Goal: Task Accomplishment & Management: Manage account settings

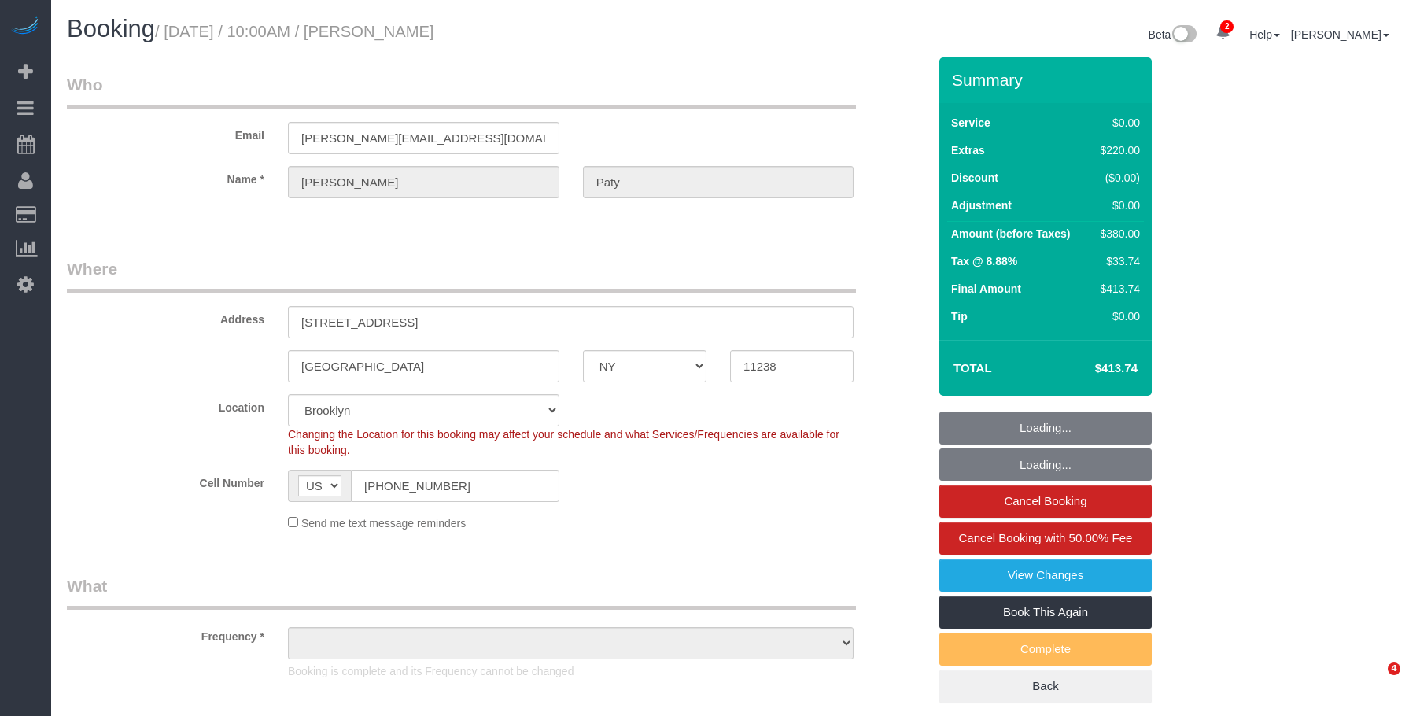
select select "NY"
select select "string:stripe-pm_1PtyvG4VGloSiKo7BLZDAN62"
select select "object:668"
select select "spot1"
select select "number:89"
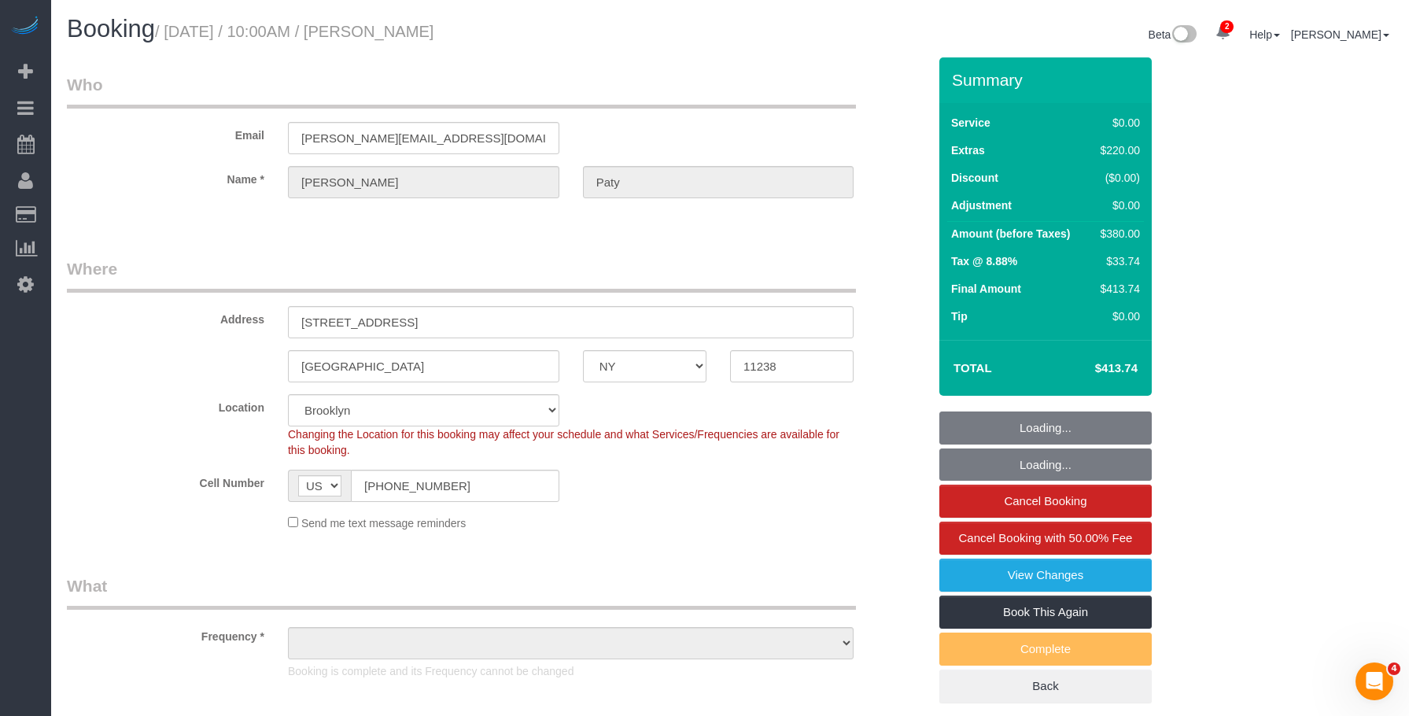
select select "number:90"
select select "number:15"
select select "number:5"
select select "object:1215"
select select "1"
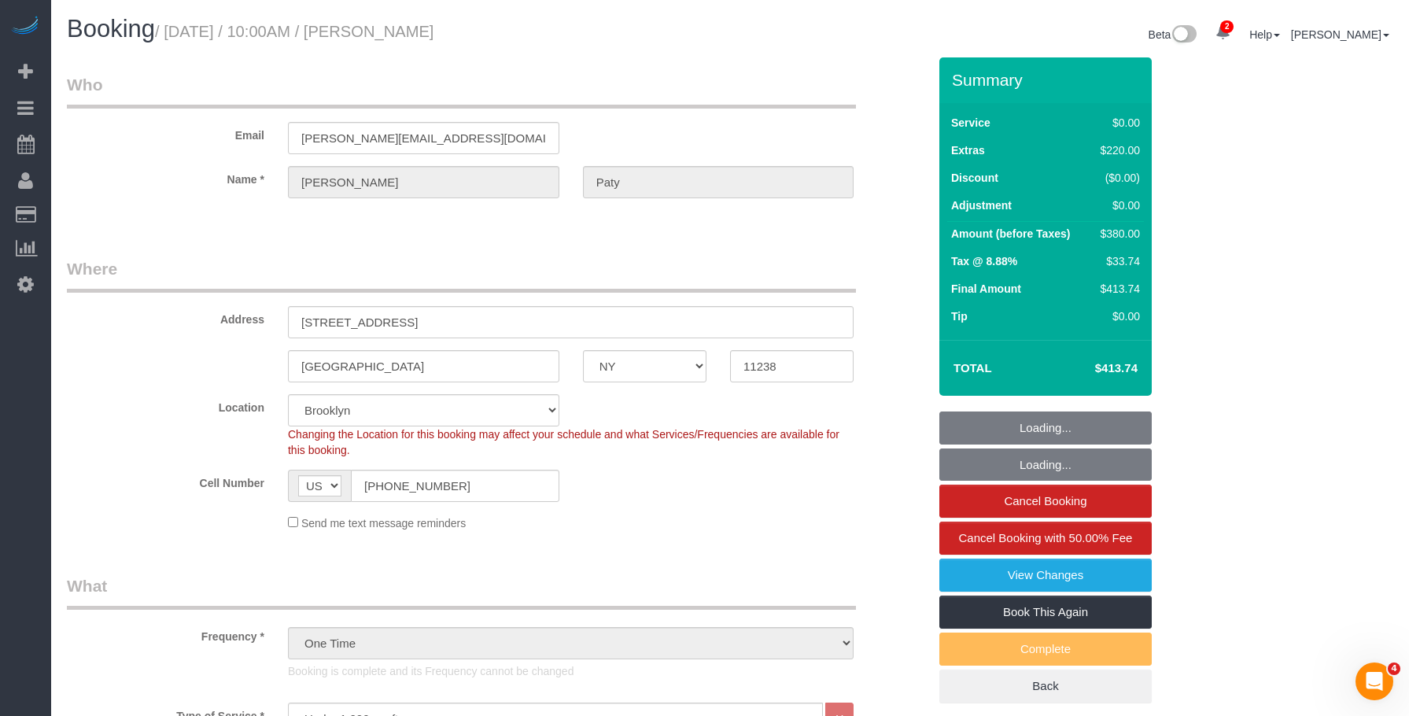
select select "1"
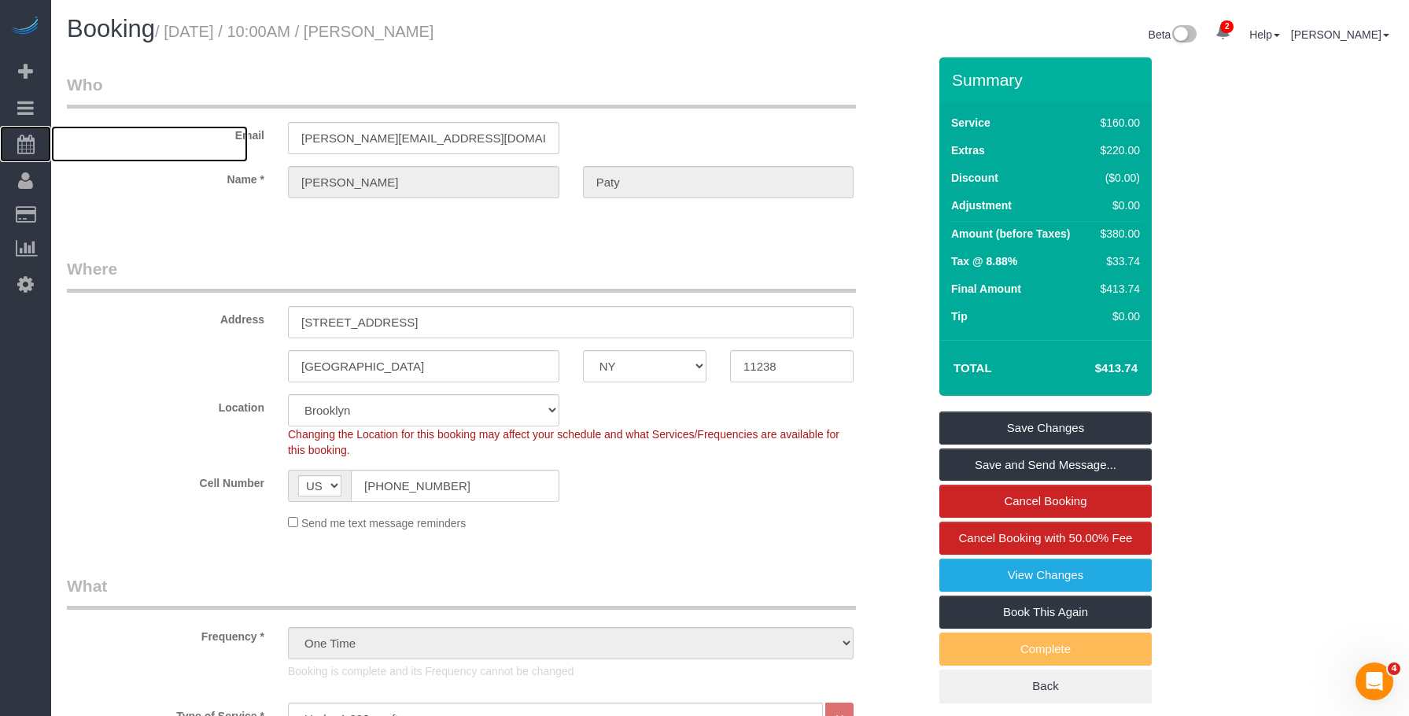
click at [109, 139] on span "Scheduler" at bounding box center [149, 144] width 197 height 36
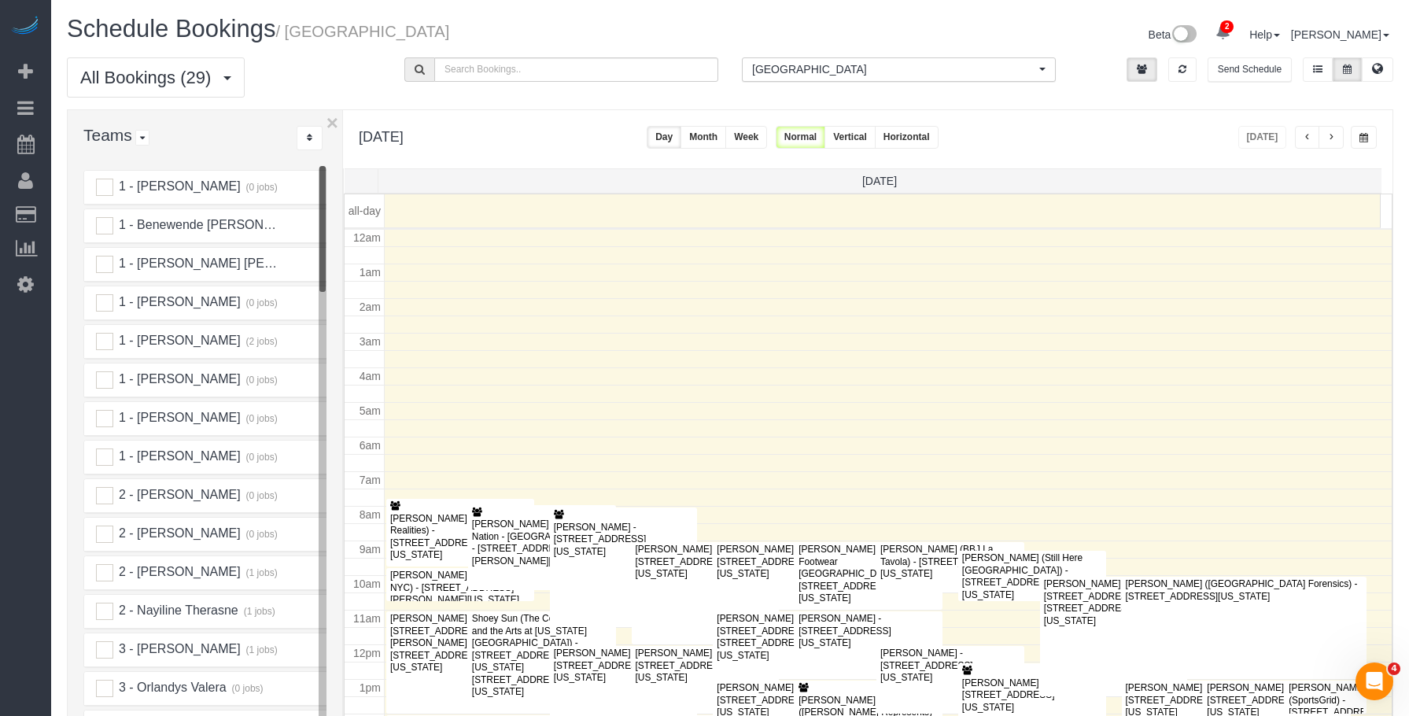
scroll to position [209, 0]
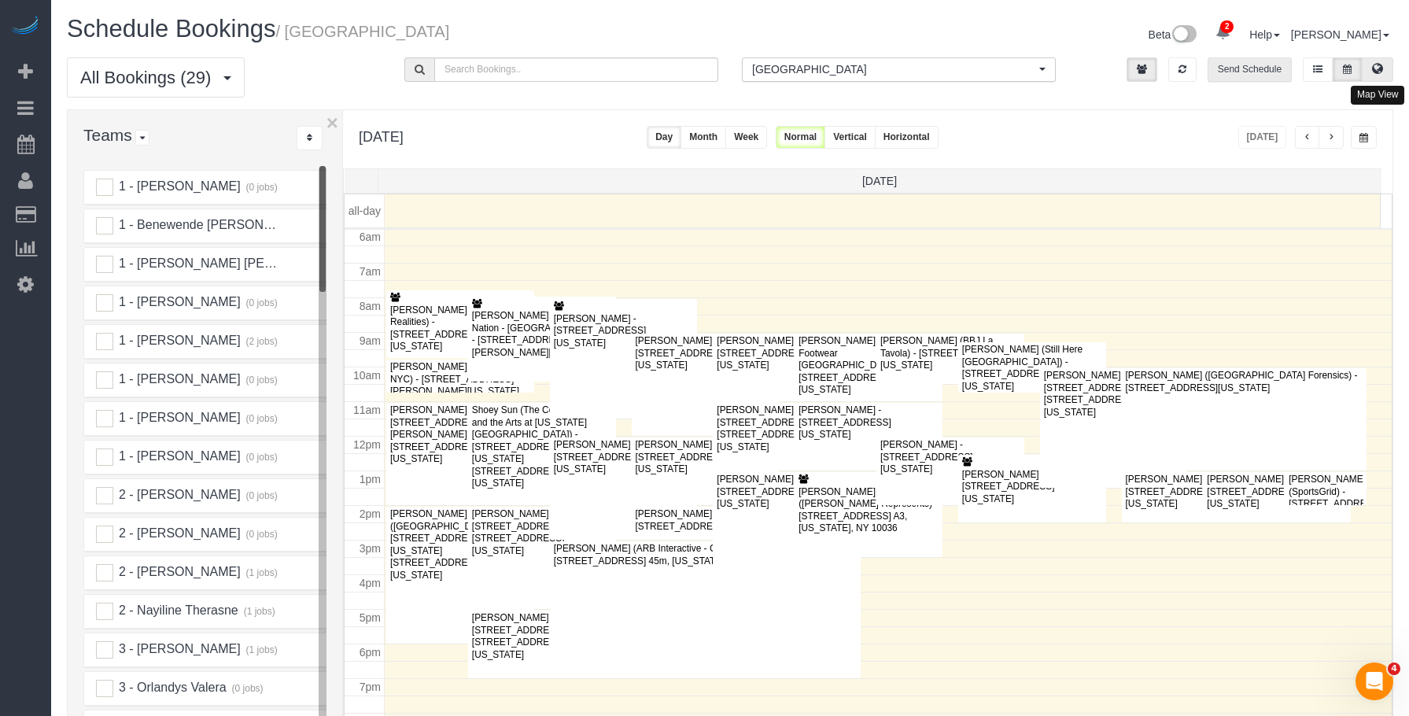
drag, startPoint x: 1378, startPoint y: 72, endPoint x: 1254, endPoint y: 77, distance: 124.4
click at [1378, 72] on icon at bounding box center [1377, 68] width 11 height 9
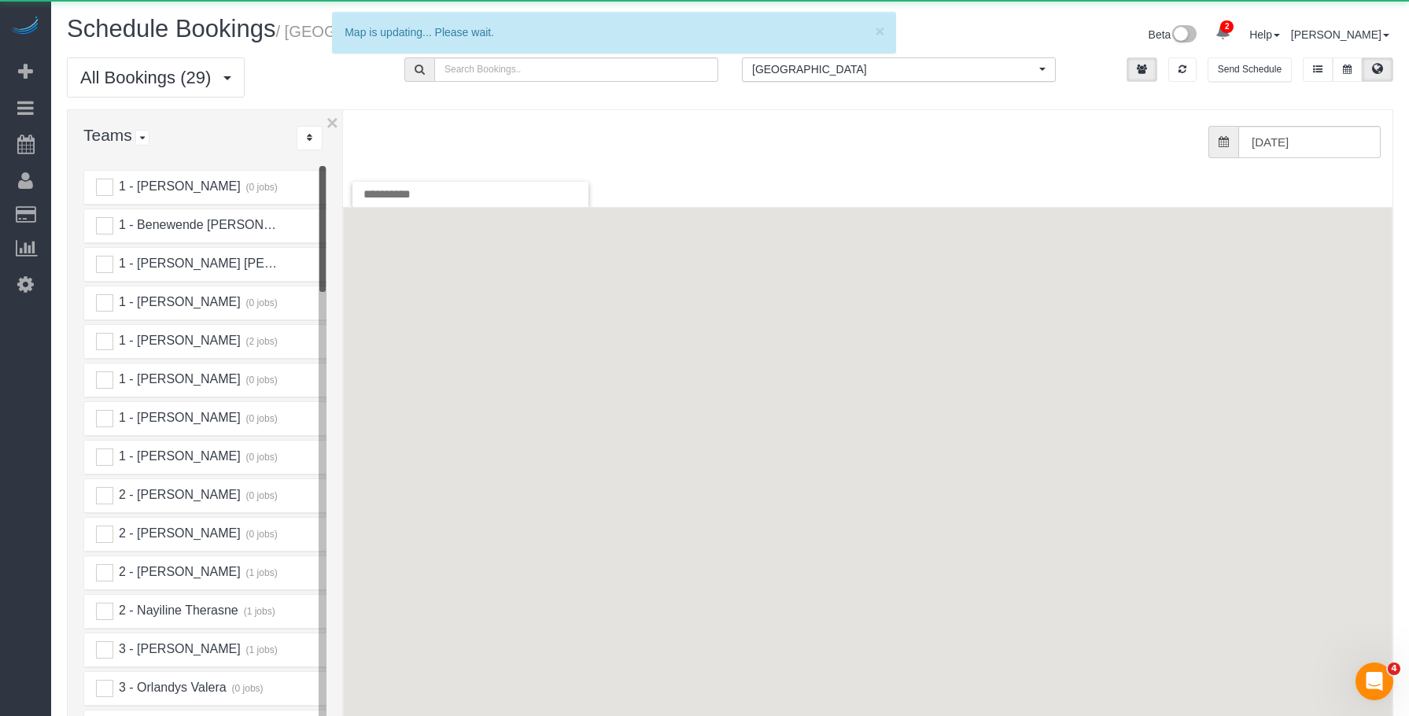
click at [814, 63] on span "[GEOGRAPHIC_DATA]" at bounding box center [893, 69] width 283 height 16
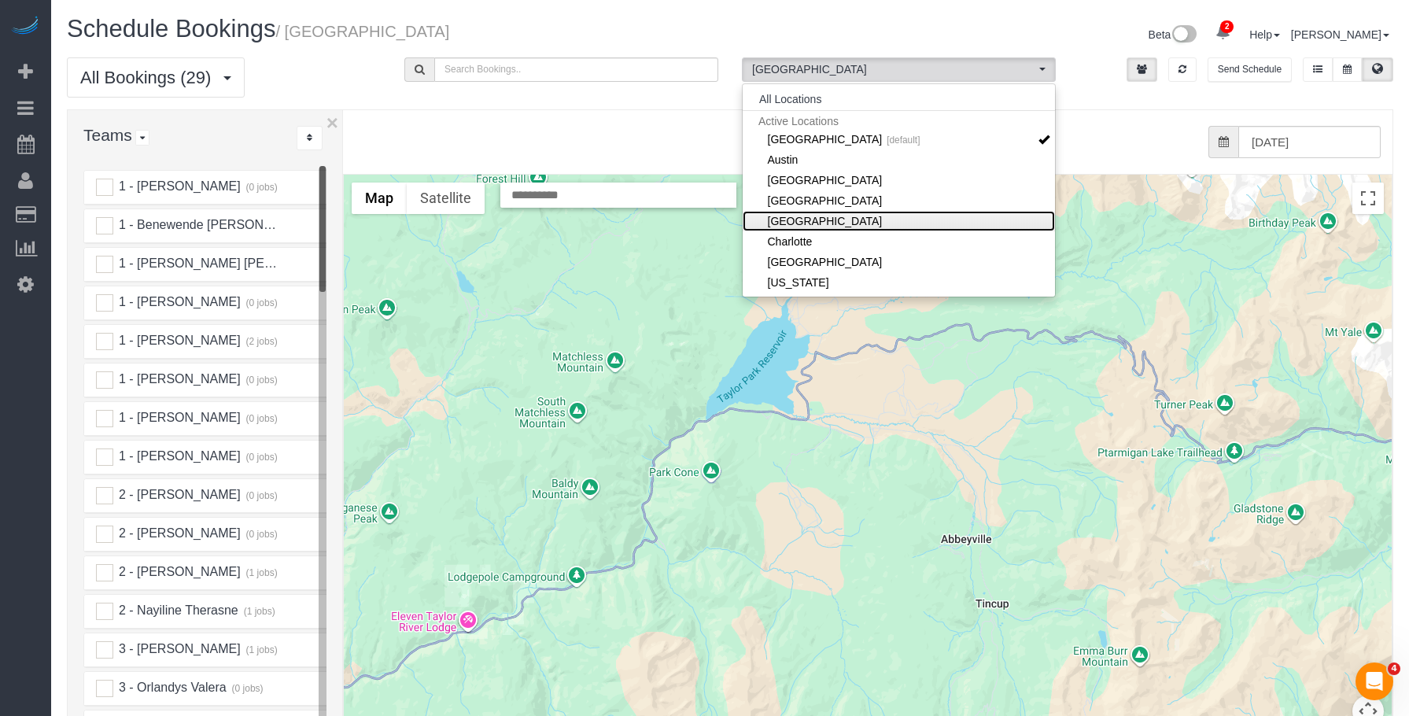
click at [878, 223] on link "[GEOGRAPHIC_DATA]" at bounding box center [899, 221] width 312 height 20
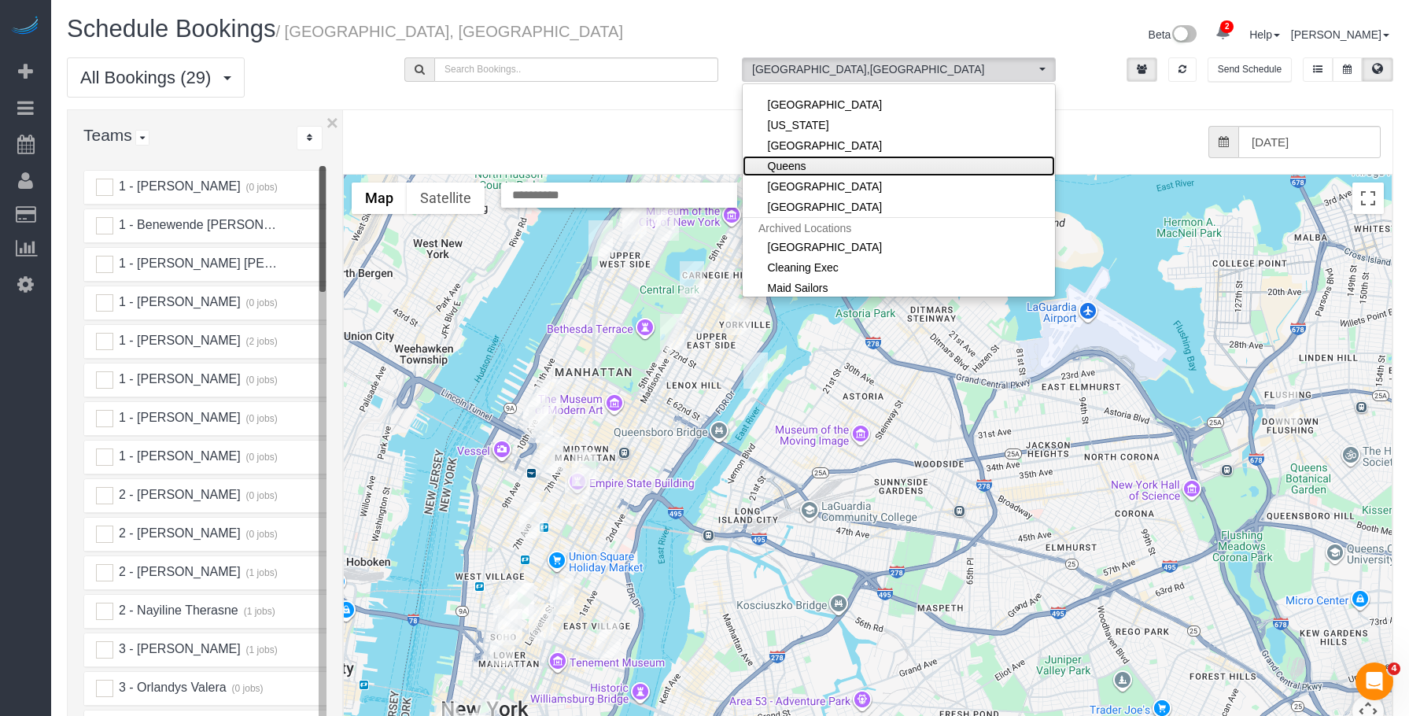
drag, startPoint x: 803, startPoint y: 172, endPoint x: 476, endPoint y: 171, distance: 327.3
click at [803, 171] on link "Queens" at bounding box center [899, 166] width 312 height 20
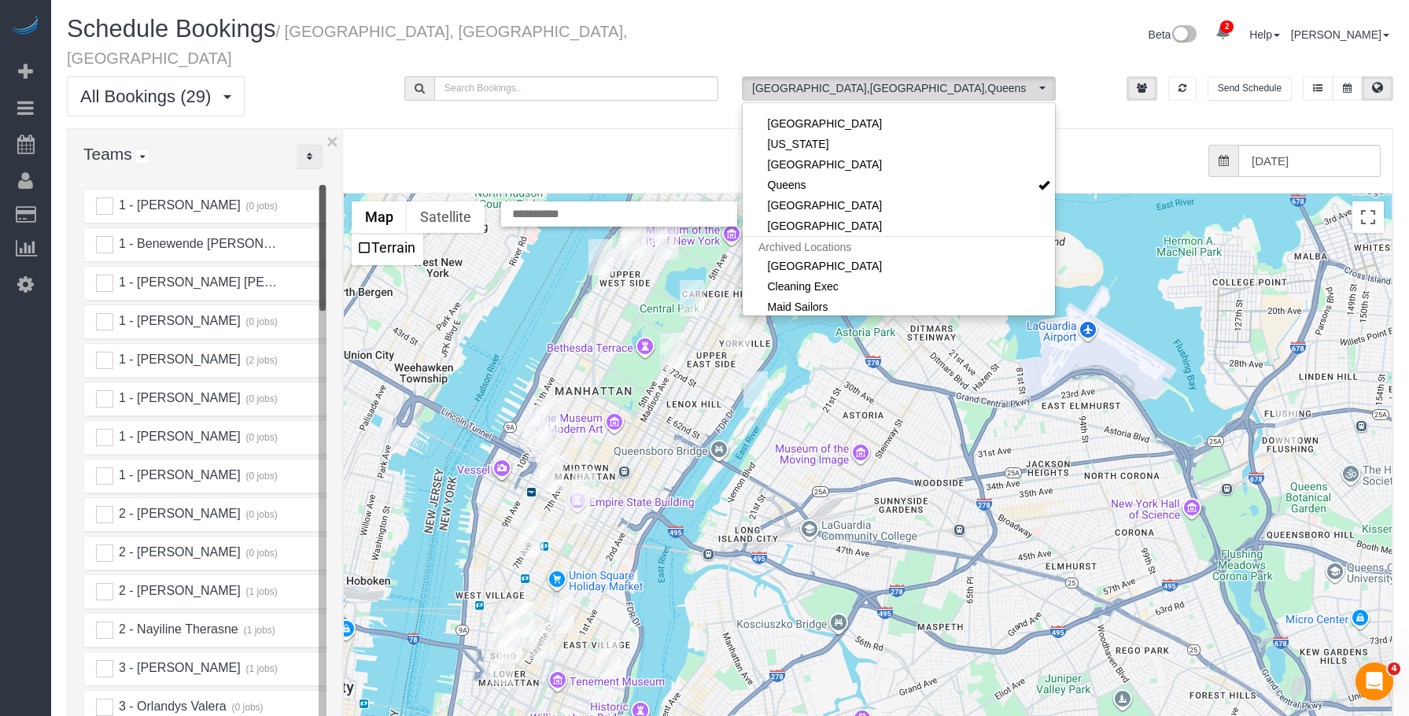
click at [308, 145] on button "..." at bounding box center [310, 157] width 26 height 24
click at [354, 196] on link "A-Z" at bounding box center [359, 206] width 124 height 20
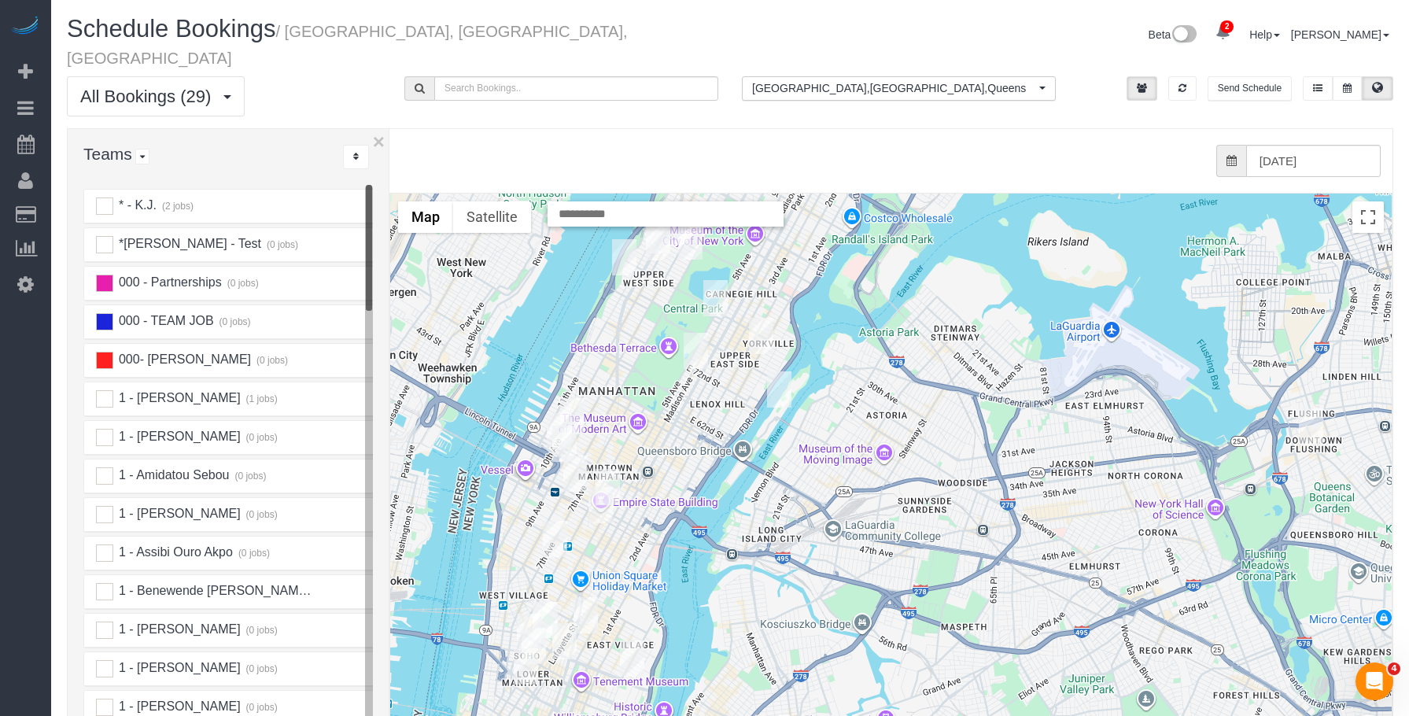
drag, startPoint x: 344, startPoint y: 175, endPoint x: 388, endPoint y: 172, distance: 44.2
click at [388, 172] on div at bounding box center [390, 479] width 6 height 701
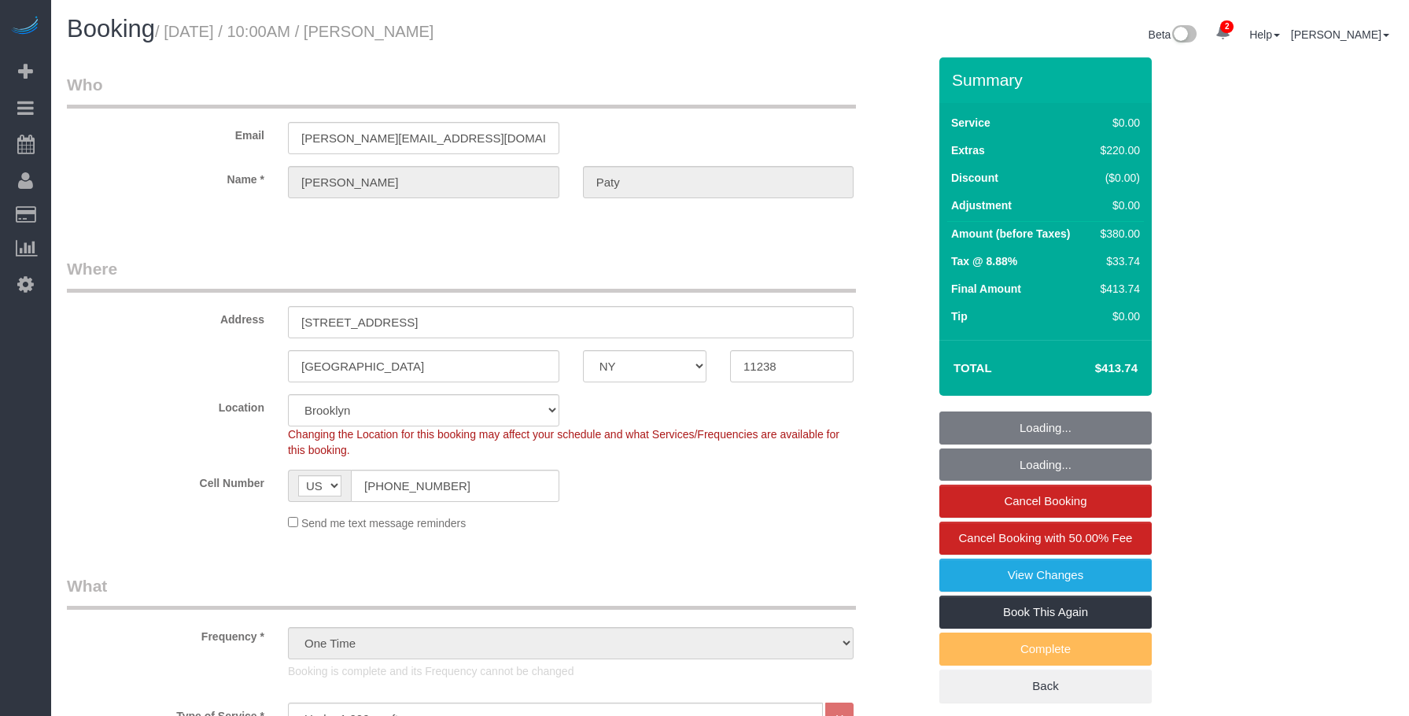
select select "NY"
select select "1"
select select "number:89"
select select "number:90"
select select "number:15"
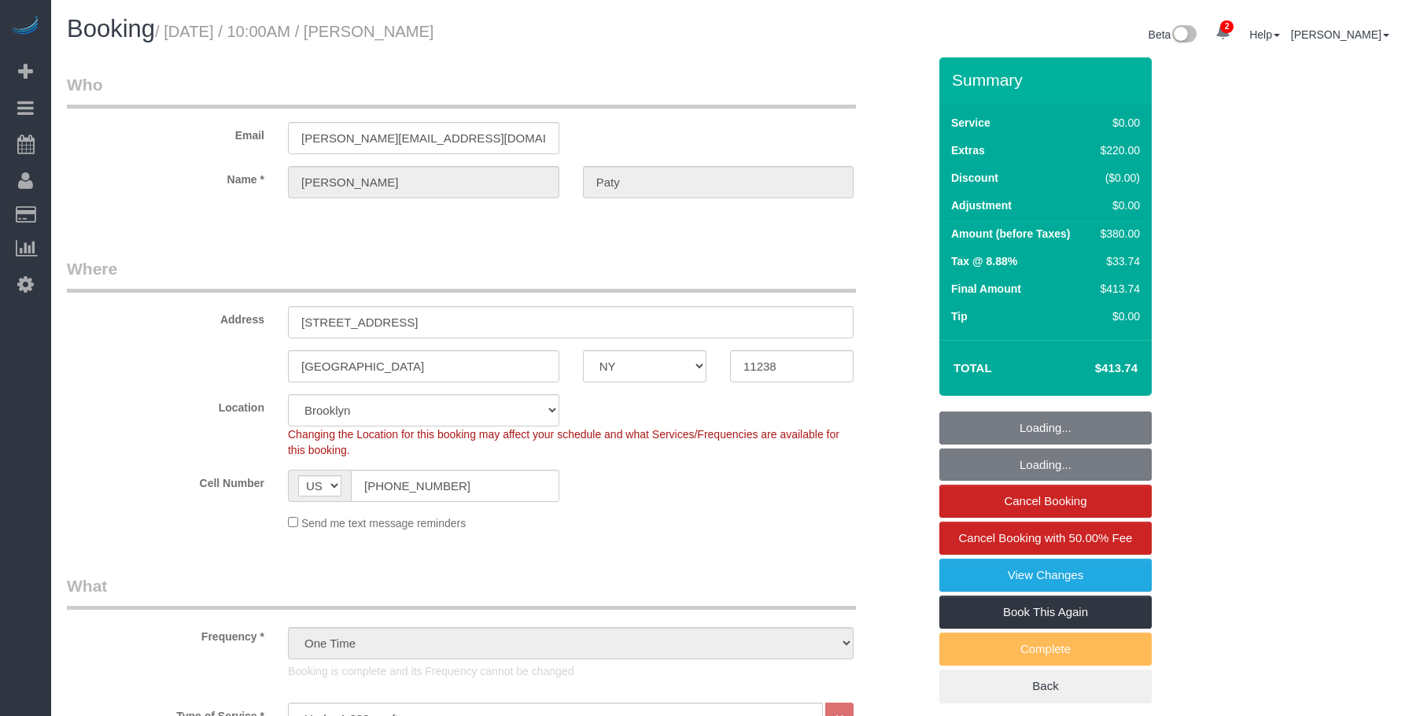
select select "number:5"
select select "spot6"
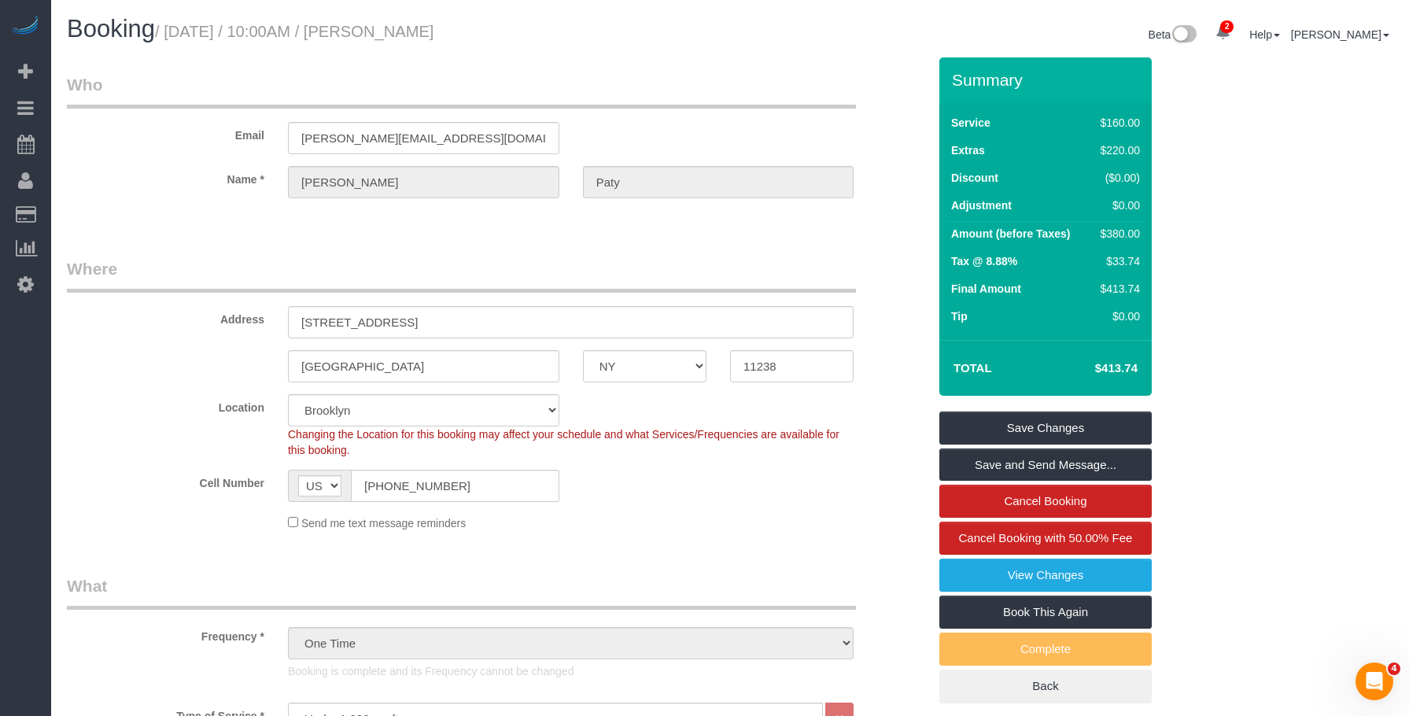
click at [89, 146] on link "Active Bookings" at bounding box center [149, 142] width 197 height 31
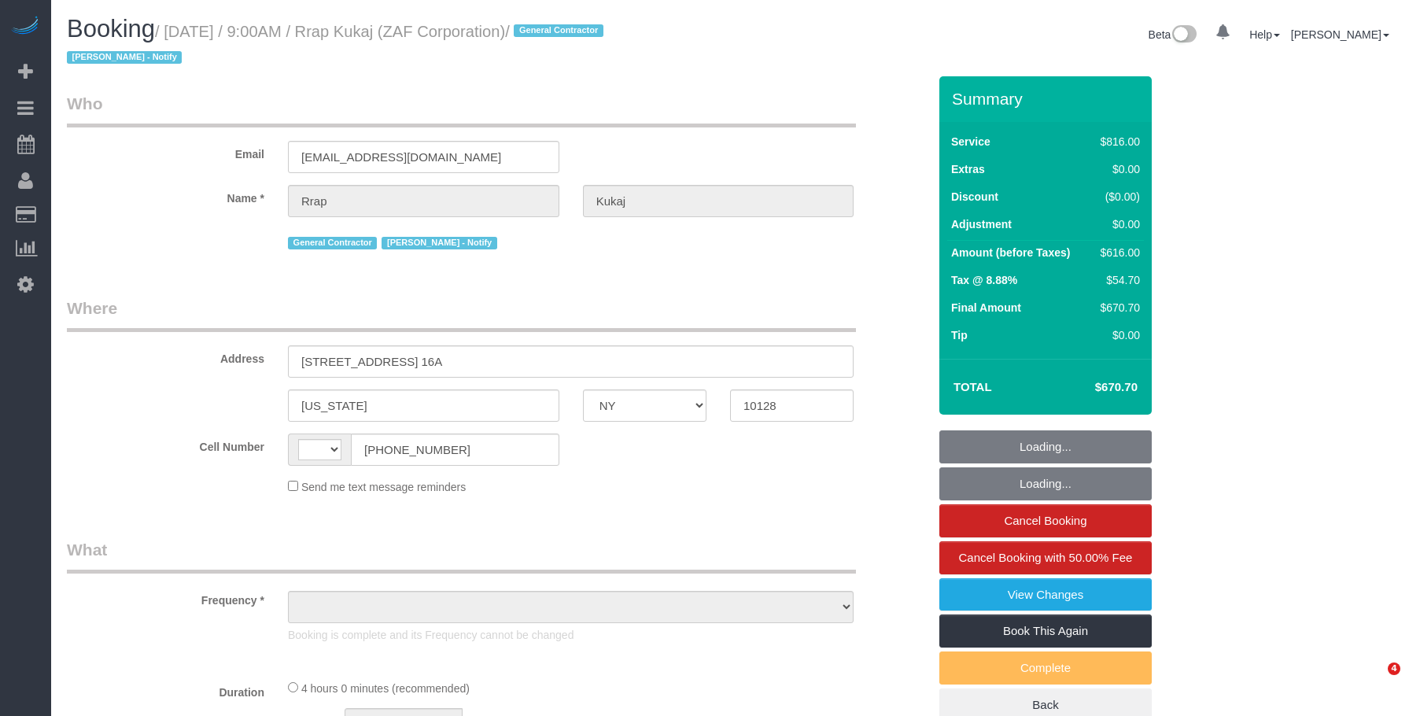
select select "NY"
select select "string:US"
select select "number:89"
select select "number:90"
select select "number:15"
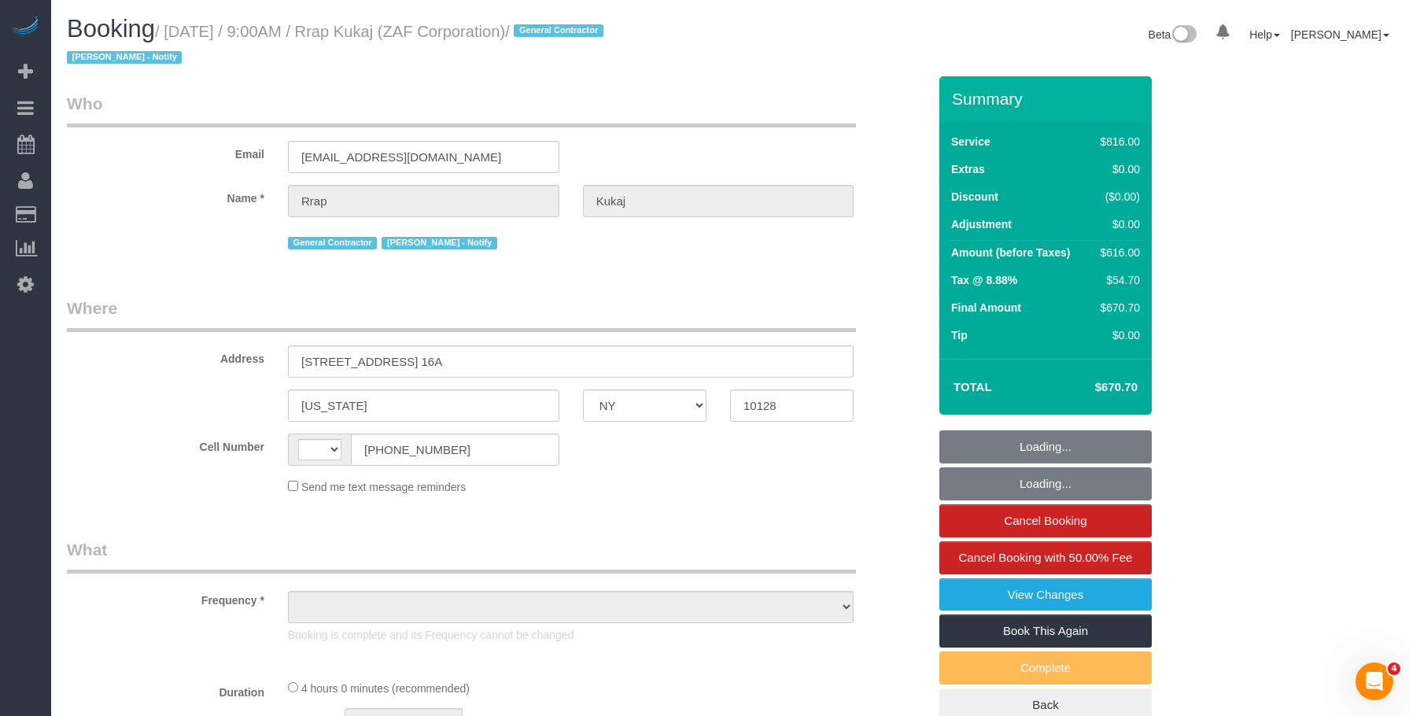
select select "number:7"
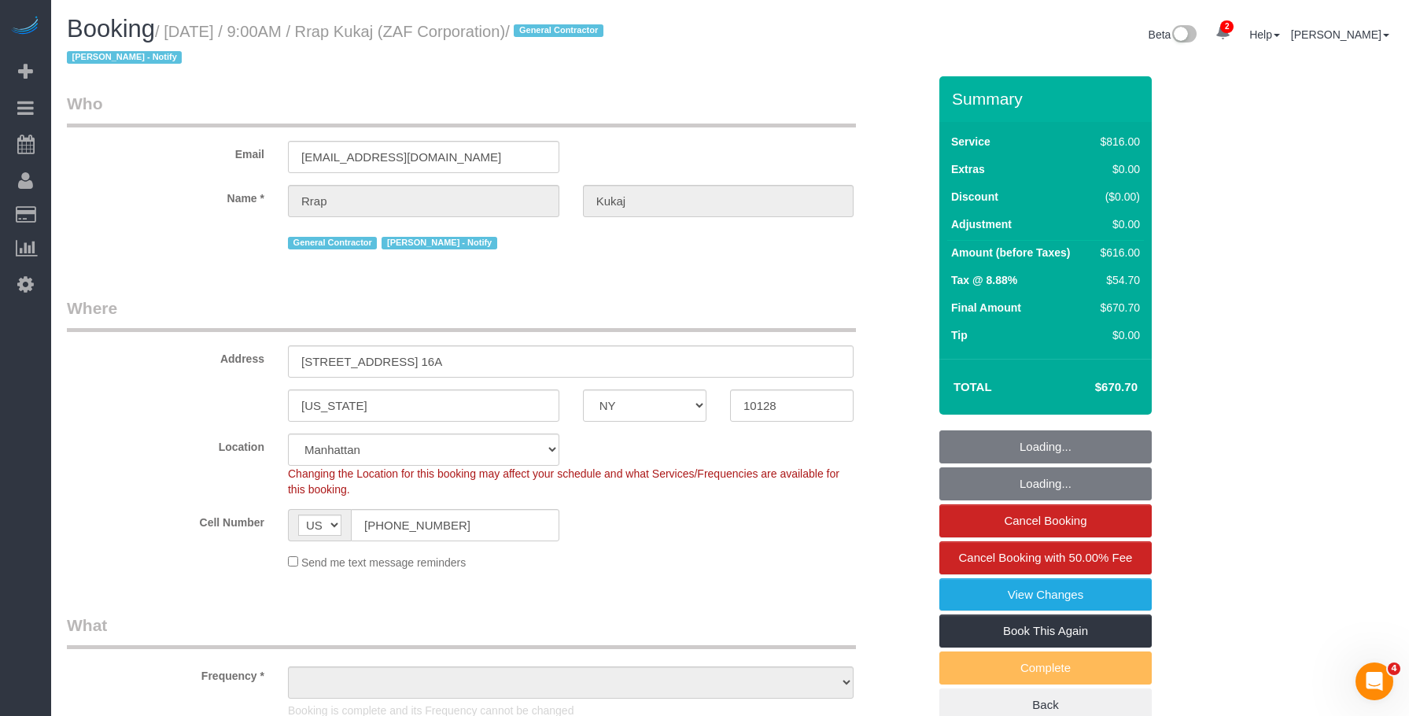
select select "string:stripe-pm_1RtaDS4VGloSiKo7rLiEkzFZ"
select select "object:798"
select select "spot1"
select select "object:1537"
select select "3"
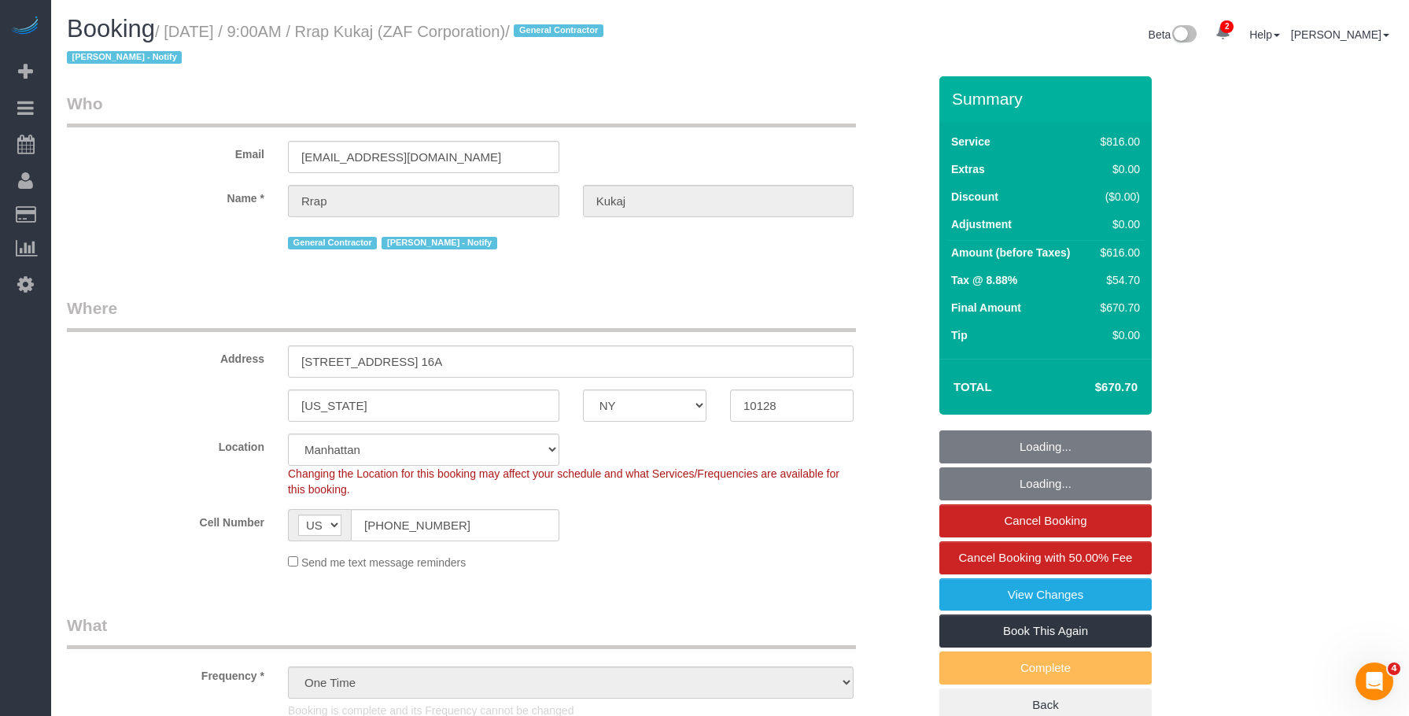
select select "240"
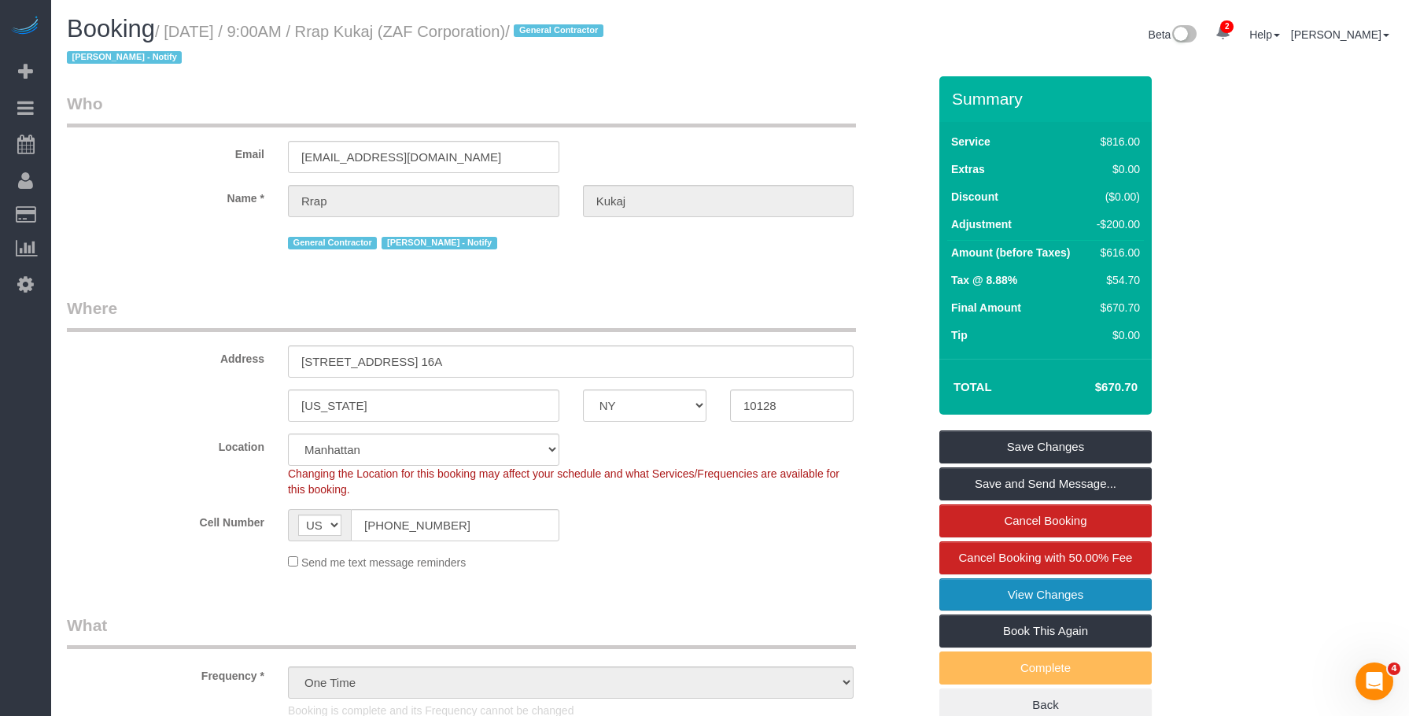
click at [1078, 598] on link "View Changes" at bounding box center [1045, 594] width 212 height 33
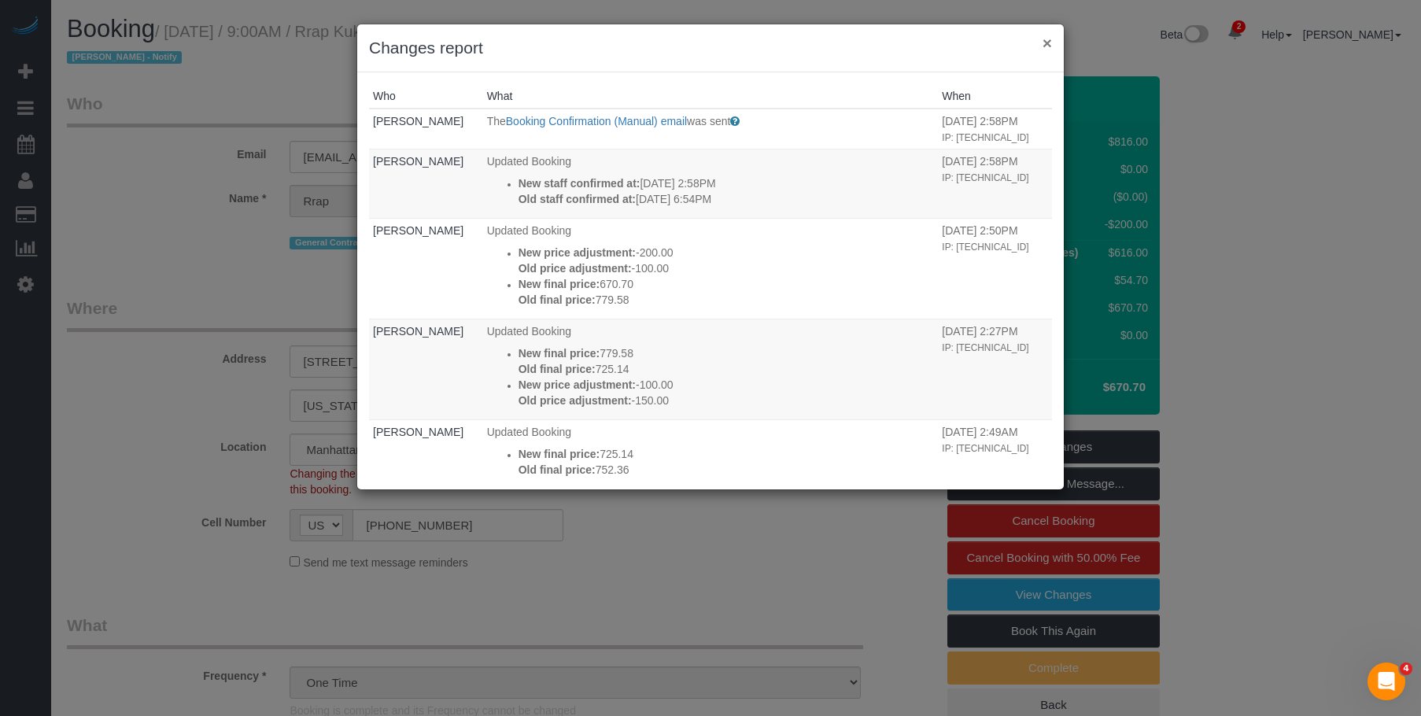
click at [1047, 44] on button "×" at bounding box center [1047, 43] width 9 height 17
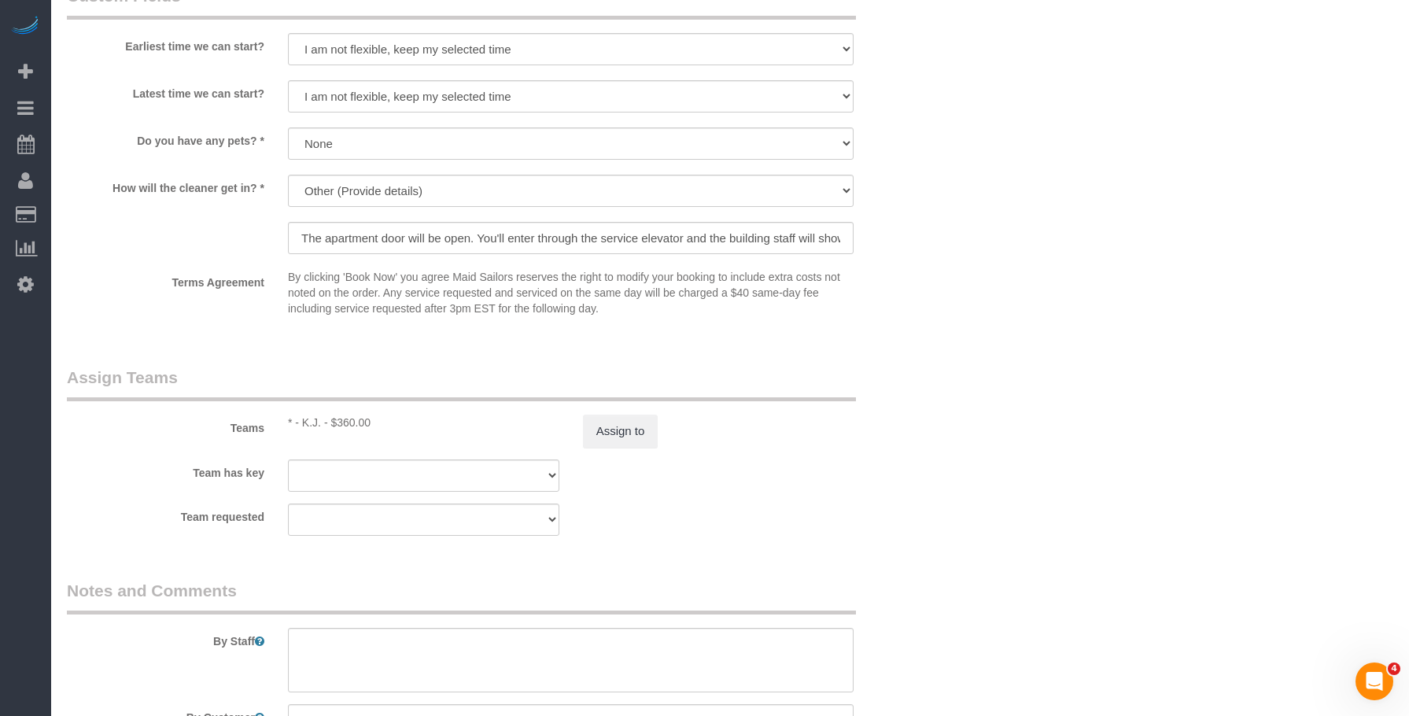
scroll to position [1786, 0]
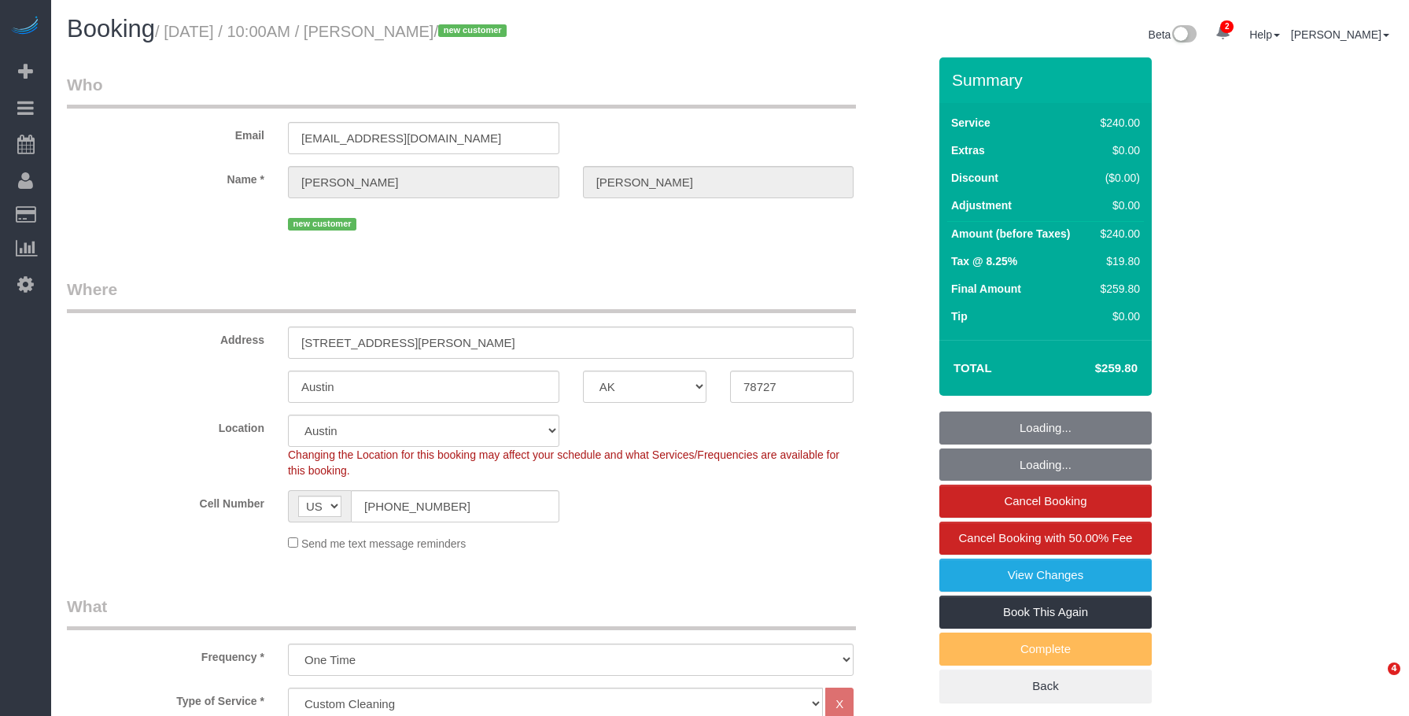
select select "[GEOGRAPHIC_DATA]"
select select "180"
select select "spot1"
select select "number:89"
select select "number:90"
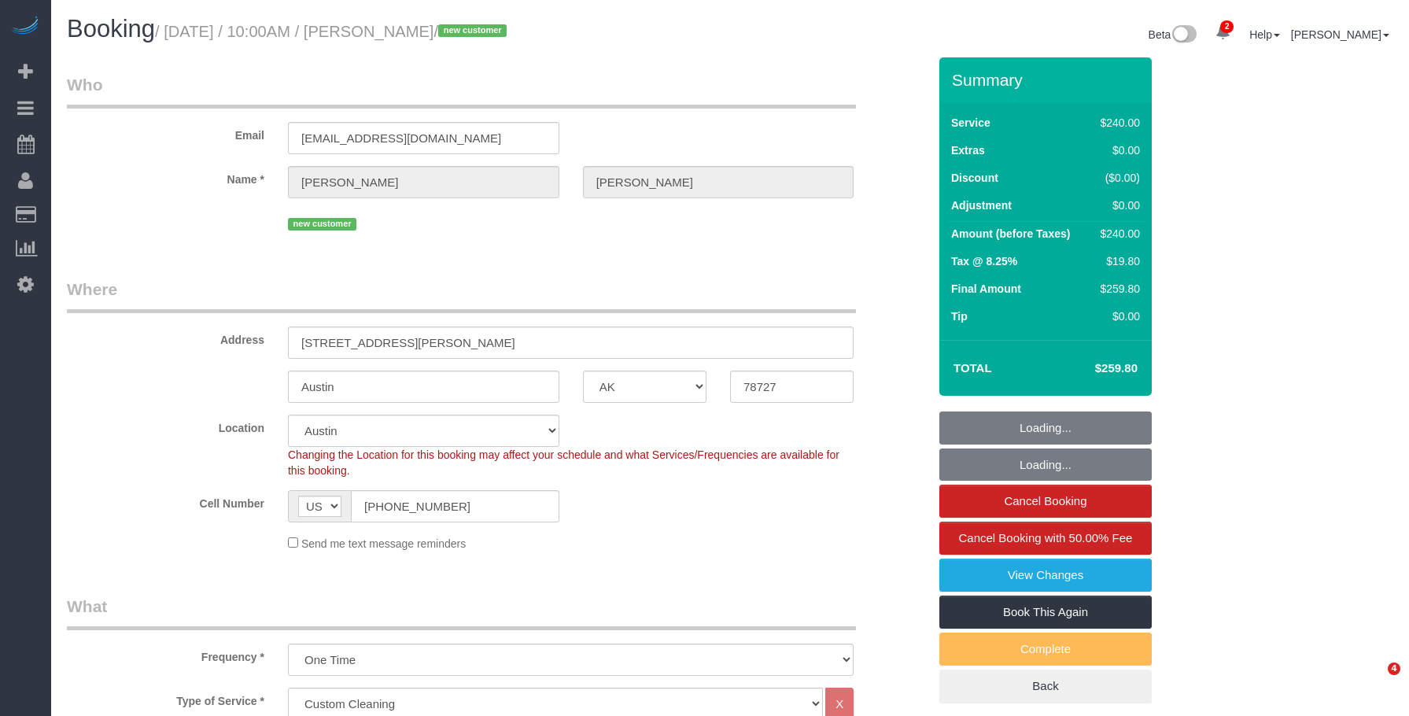
select select "number:13"
select select "number:5"
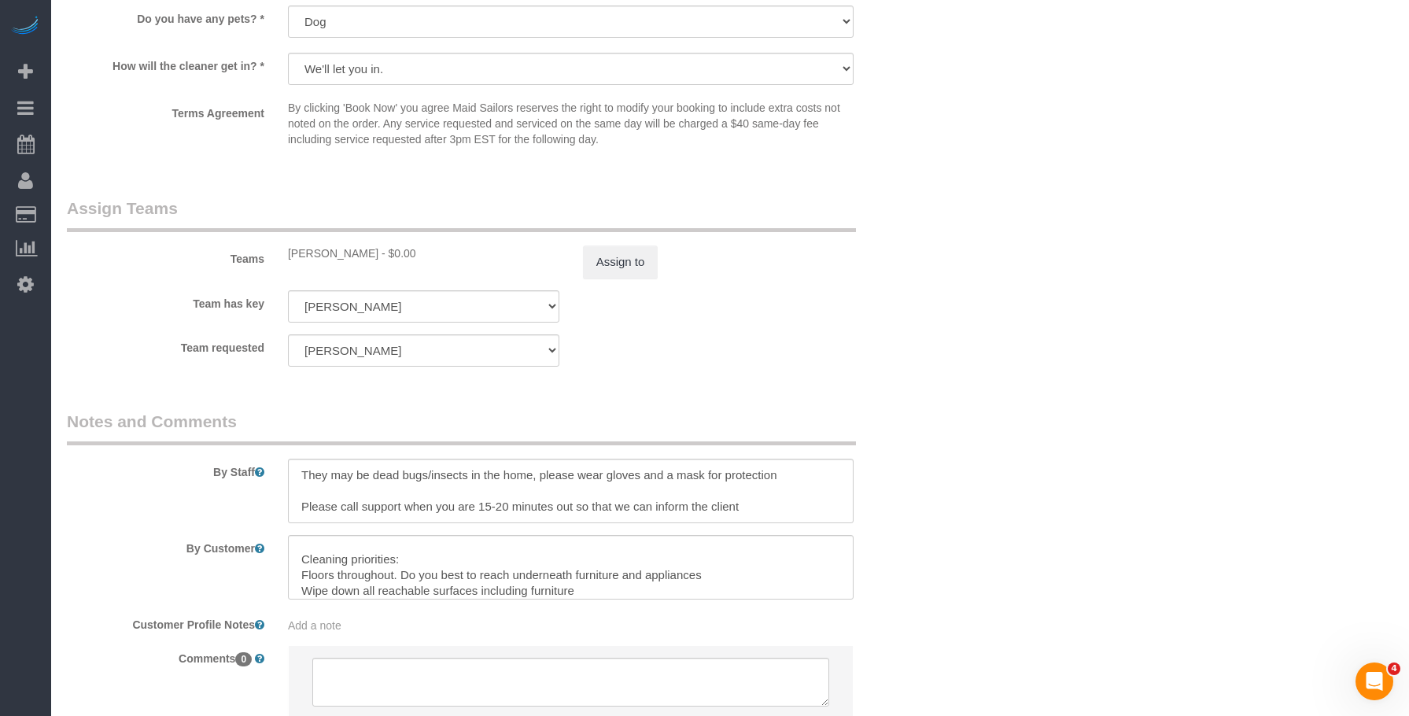
scroll to position [47, 0]
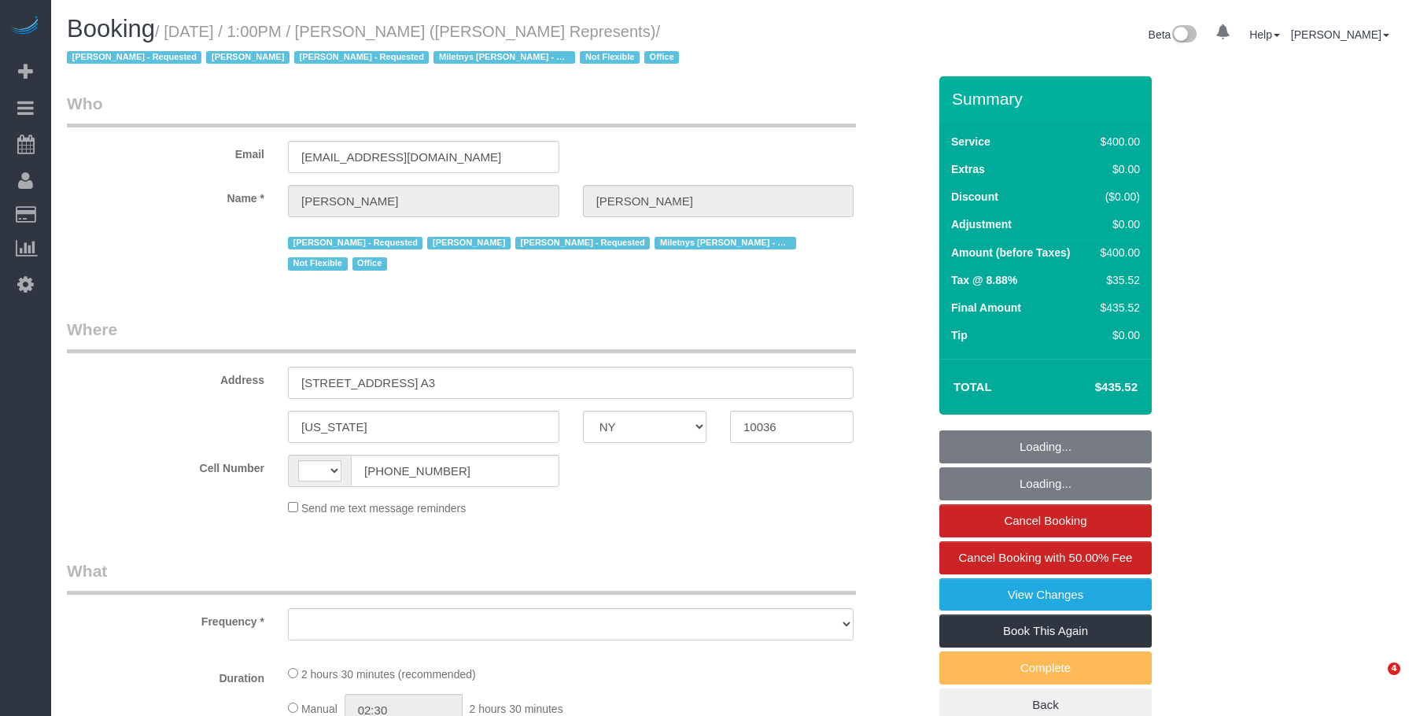
select select "NY"
select select "string:[GEOGRAPHIC_DATA]"
select select "object:666"
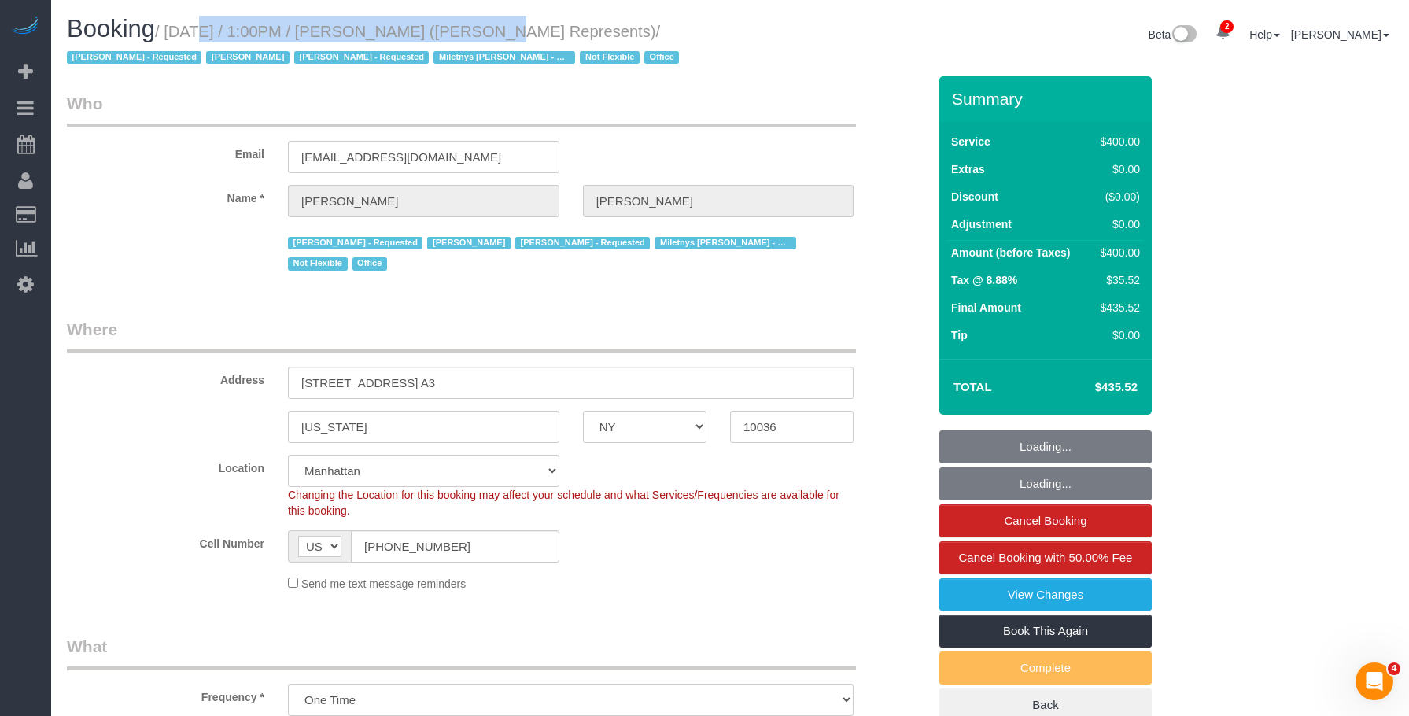
select select "string:stripe-pm_1LzOHa4VGloSiKo7eJy9cIDS"
select select "2"
select select "150"
select select "number:89"
select select "number:76"
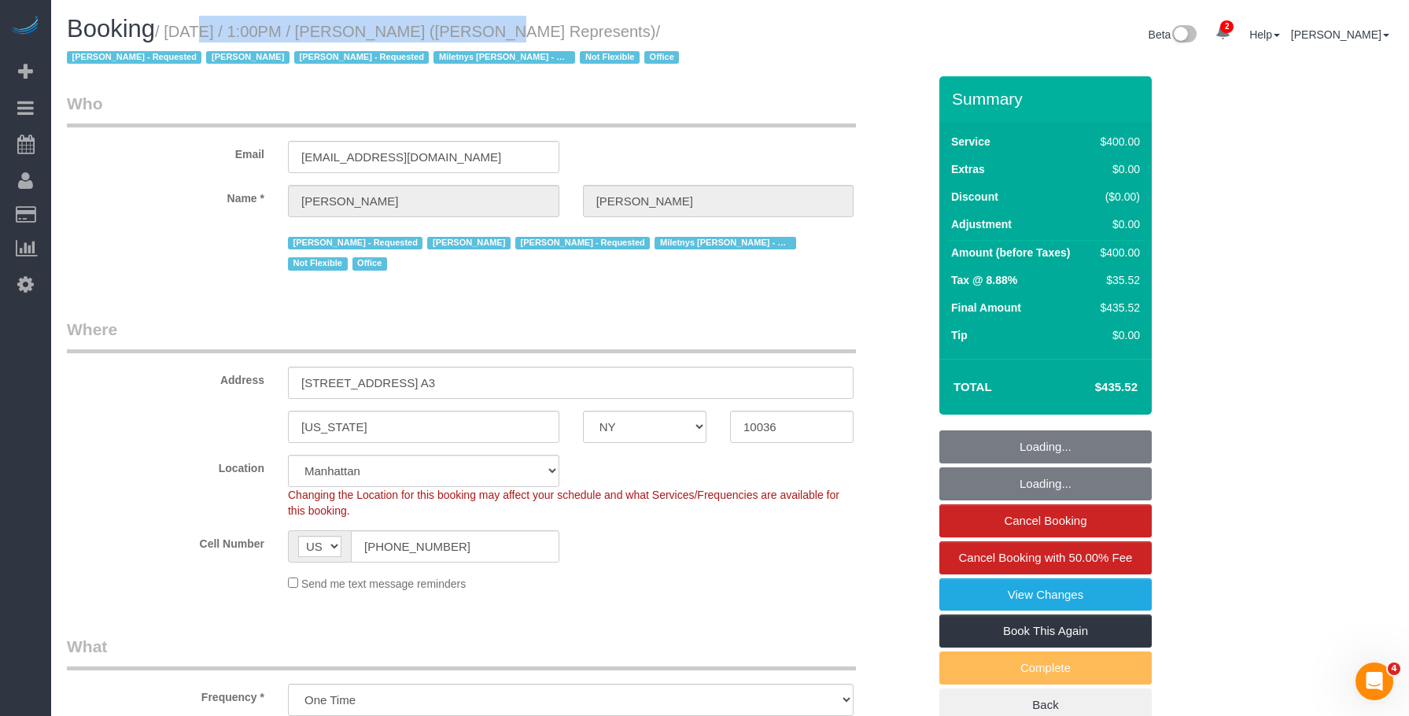
select select "number:15"
select select "number:5"
select select "object:1366"
select select "spot1"
drag, startPoint x: 0, startPoint y: 0, endPoint x: 458, endPoint y: 34, distance: 459.2
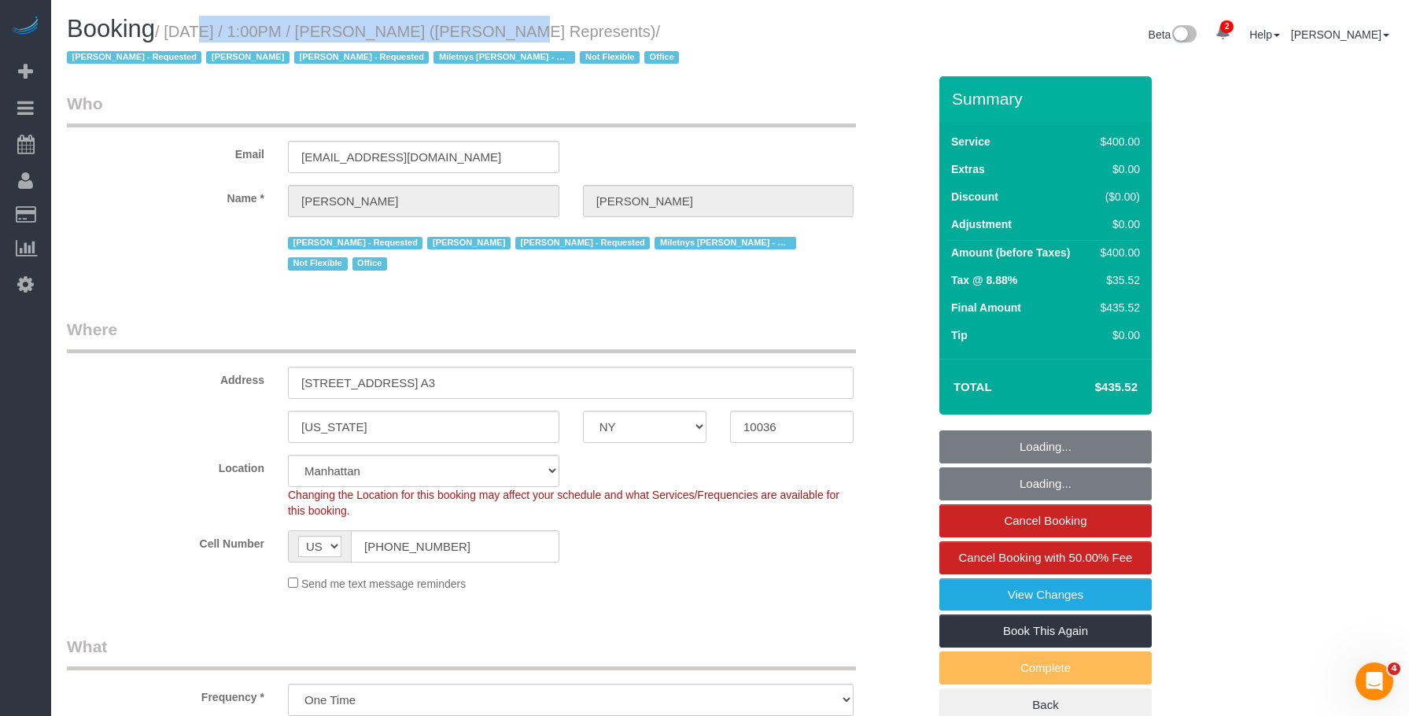
click at [458, 34] on small "/ August 25, 2025 / 1:00PM / Holly Corbett (Holly Corbett Represents) / Alketa …" at bounding box center [375, 45] width 617 height 44
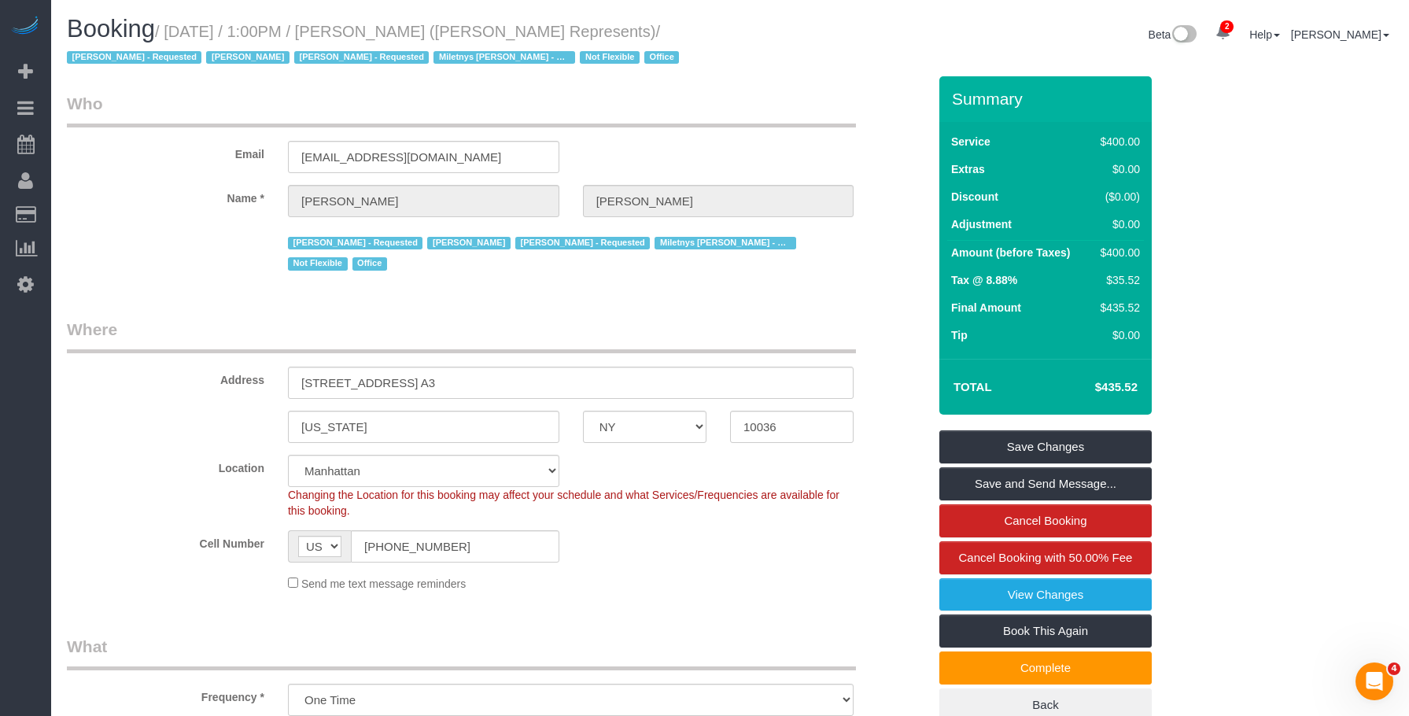
click at [736, 124] on legend "Who" at bounding box center [461, 109] width 789 height 35
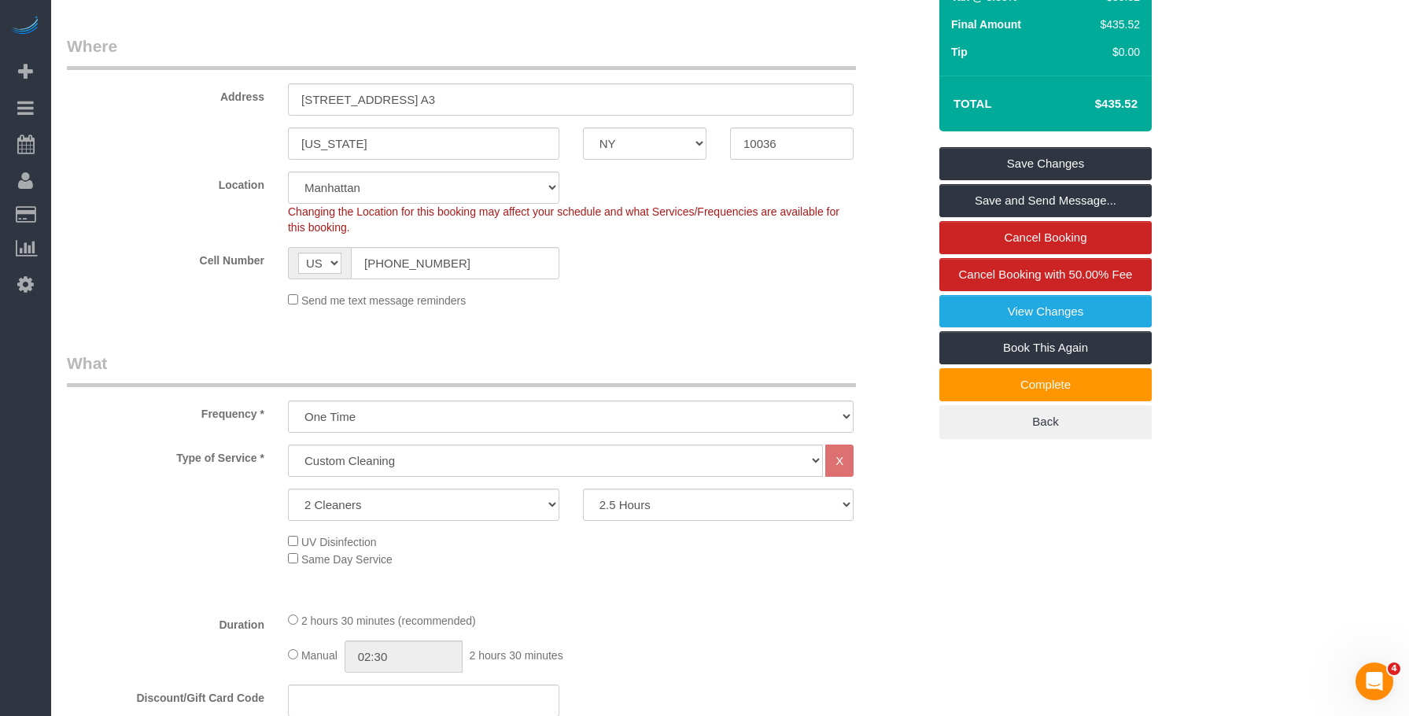
scroll to position [65, 0]
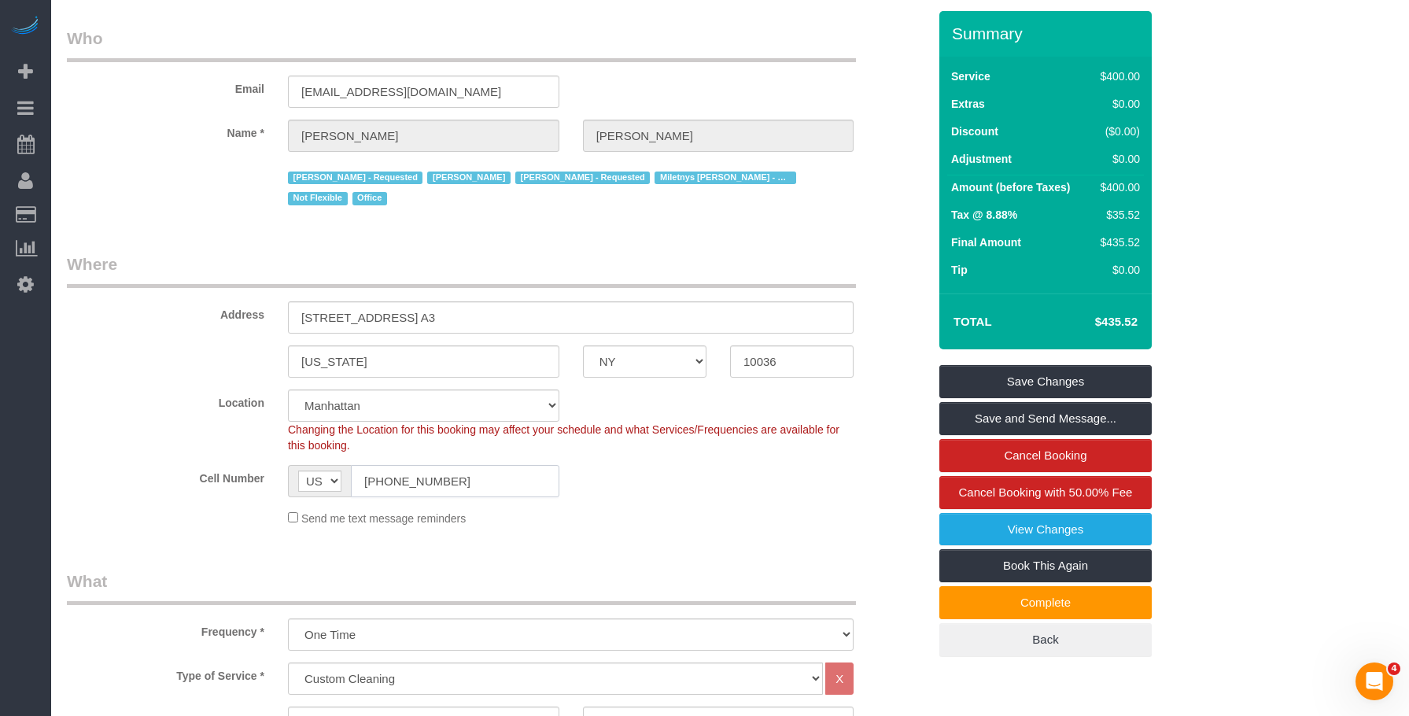
drag, startPoint x: 478, startPoint y: 457, endPoint x: 443, endPoint y: 375, distance: 89.6
click at [325, 465] on div "AF AL DZ AD AO AI AQ AG AR AM AW AU AT AZ BS BH BD BB BY BE BZ BJ BM BT BO BA B…" at bounding box center [423, 481] width 271 height 32
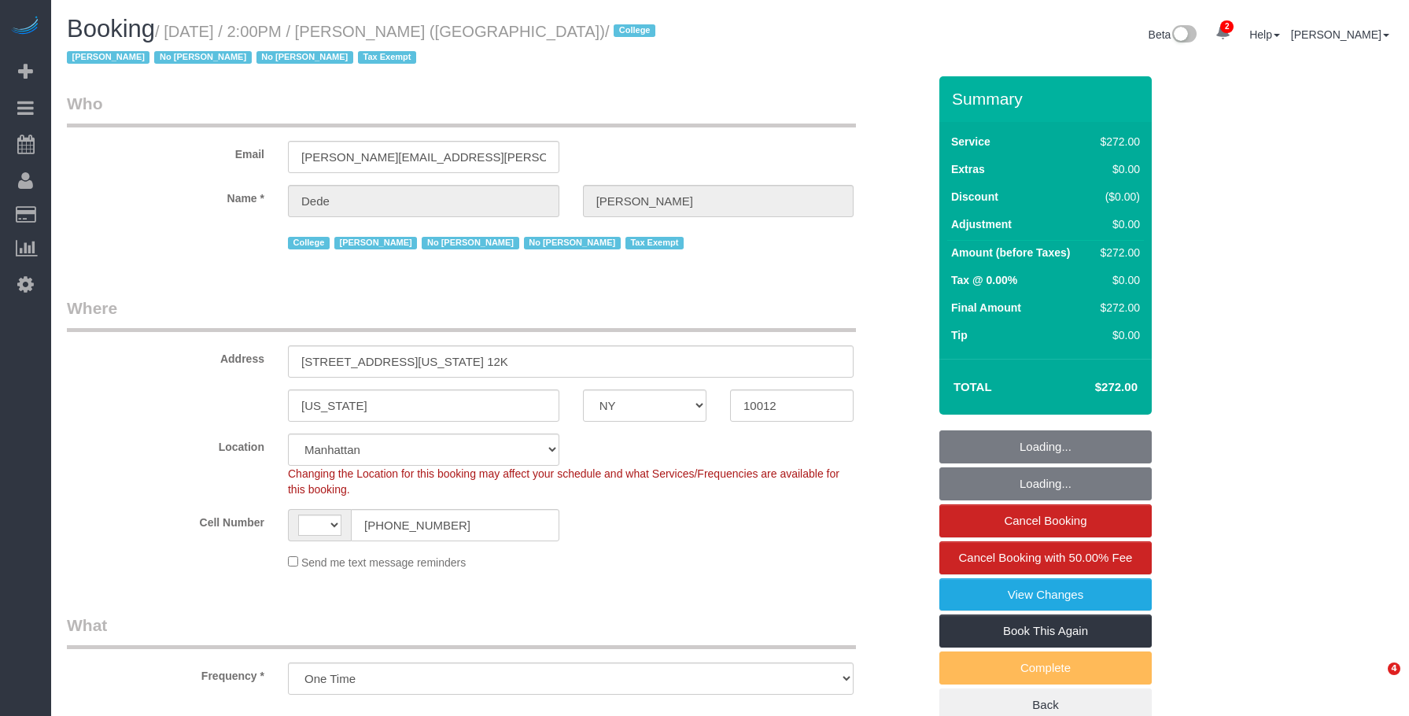
select select "NY"
select select "number:62"
select select "number:79"
select select "number:15"
select select "number:6"
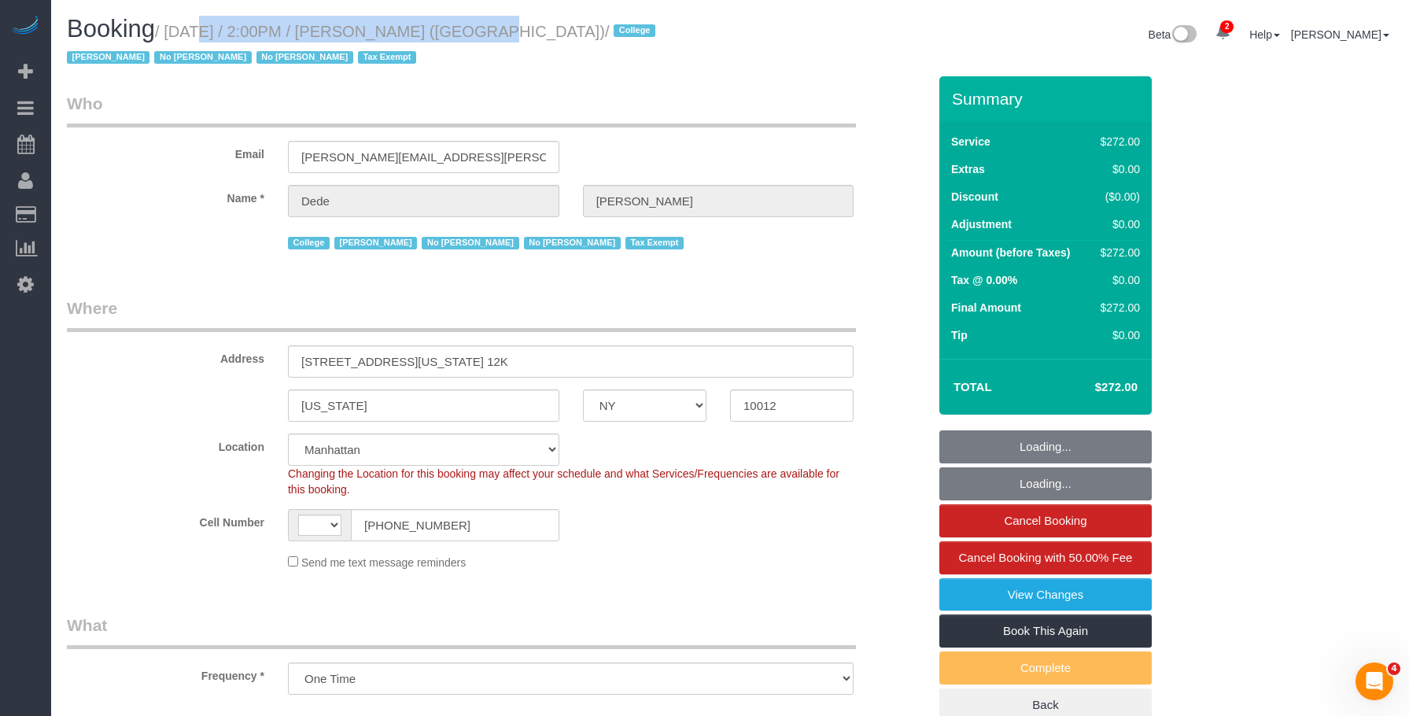
select select "object:793"
select select "string:[GEOGRAPHIC_DATA]"
select select "240"
select select "spot1"
click at [450, 35] on small "/ [DATE] / 2:00PM / [PERSON_NAME] ([GEOGRAPHIC_DATA]) / College [PERSON_NAME] N…" at bounding box center [363, 45] width 593 height 44
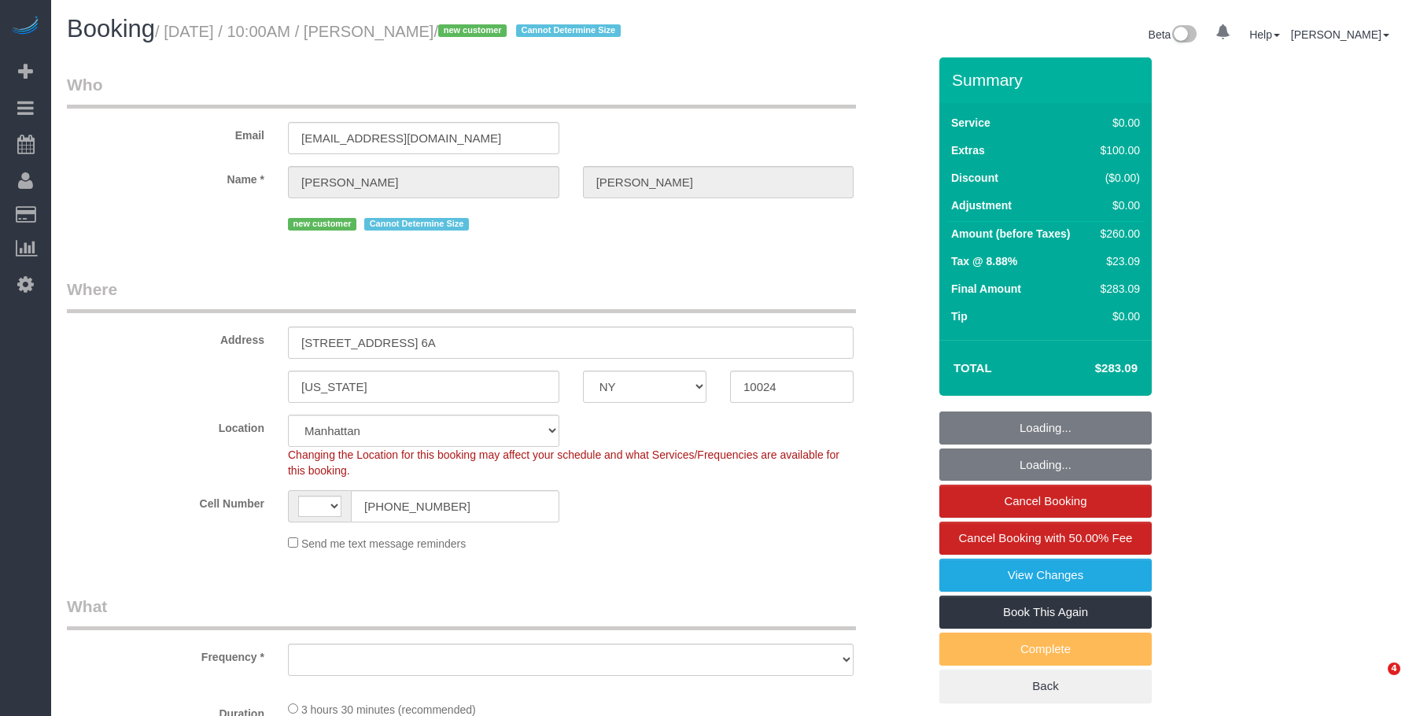
select select "NY"
select select "number:89"
select select "number:90"
select select "number:15"
select select "number:5"
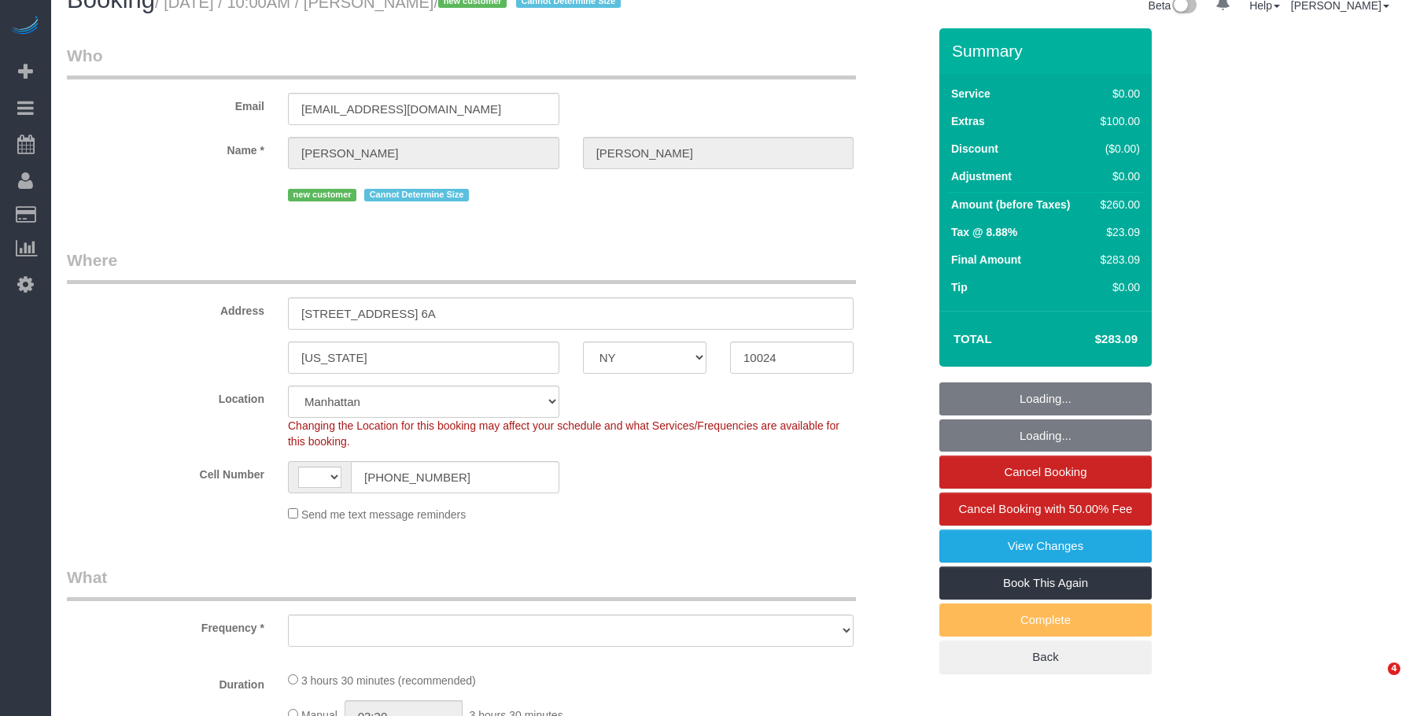
select select "string:[GEOGRAPHIC_DATA]"
select select "object:793"
select select "1"
select select "spot1"
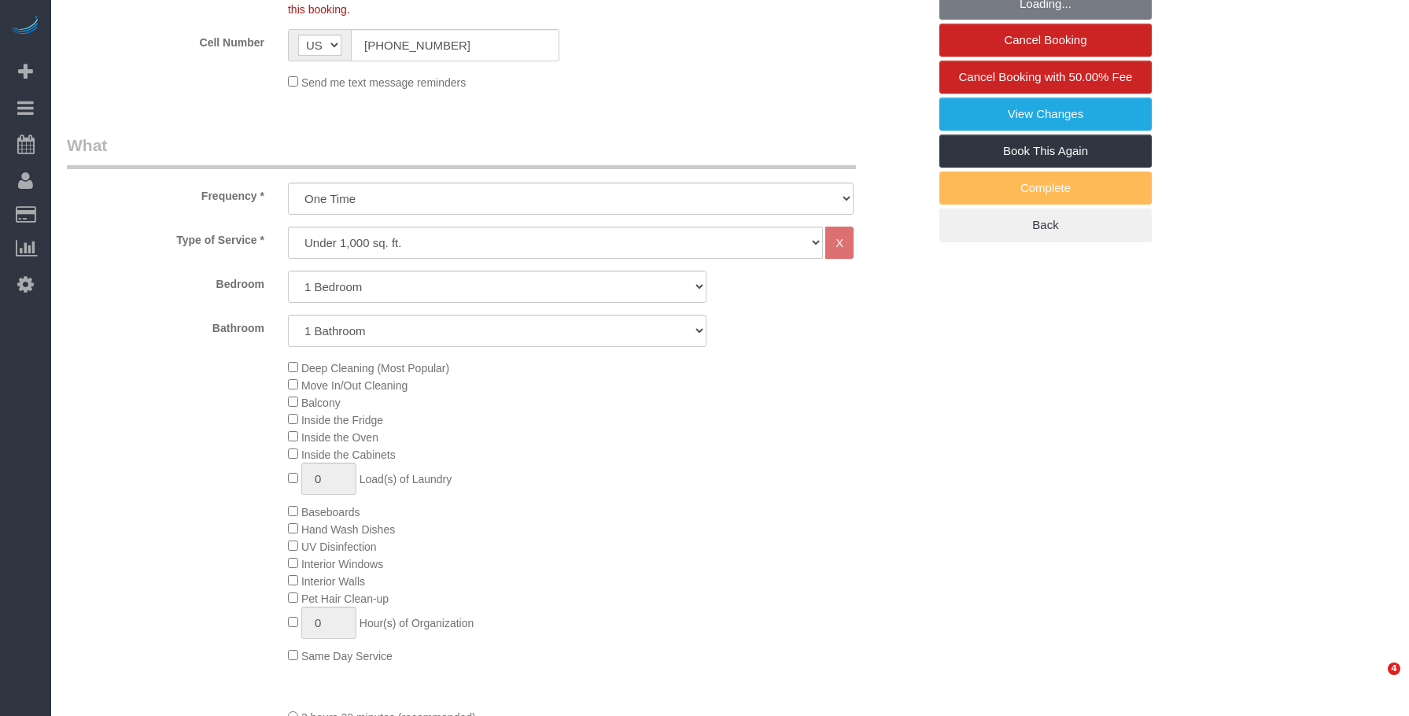
select select "object:1318"
select select "1"
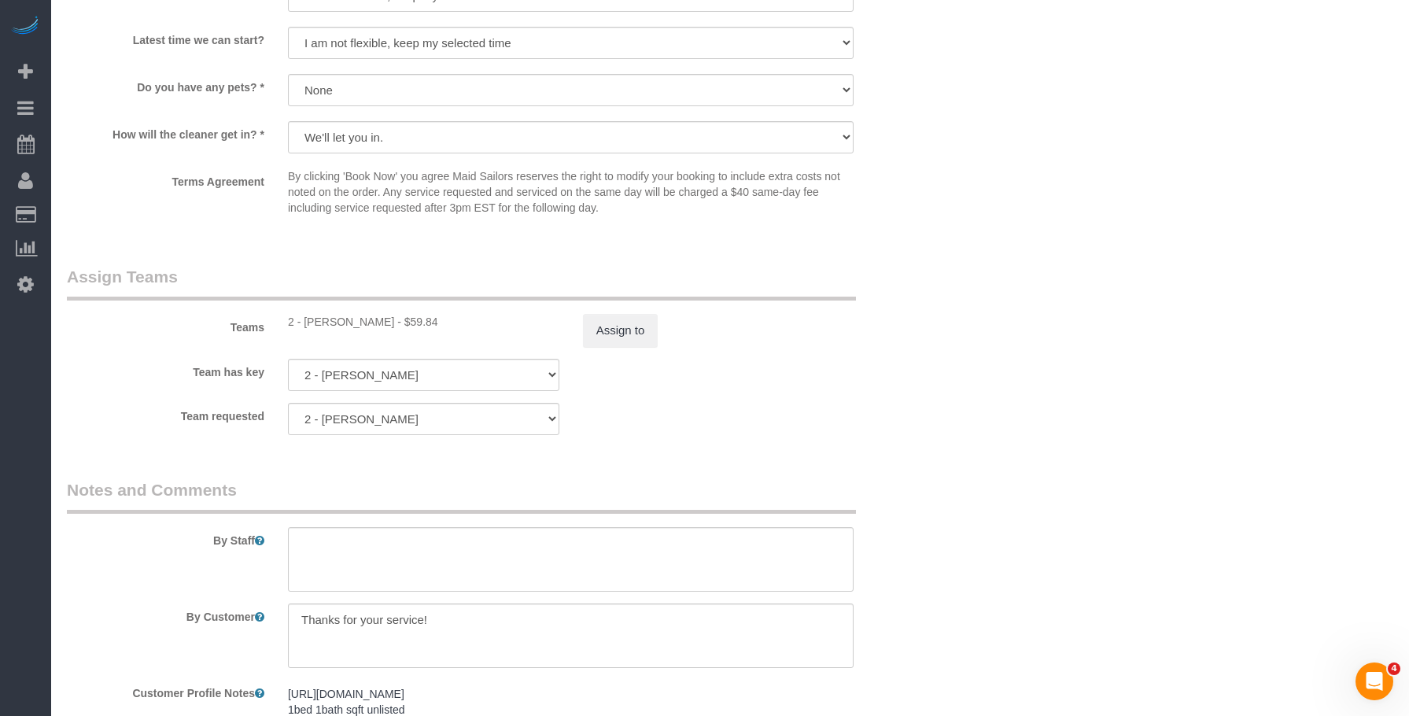
scroll to position [1888, 0]
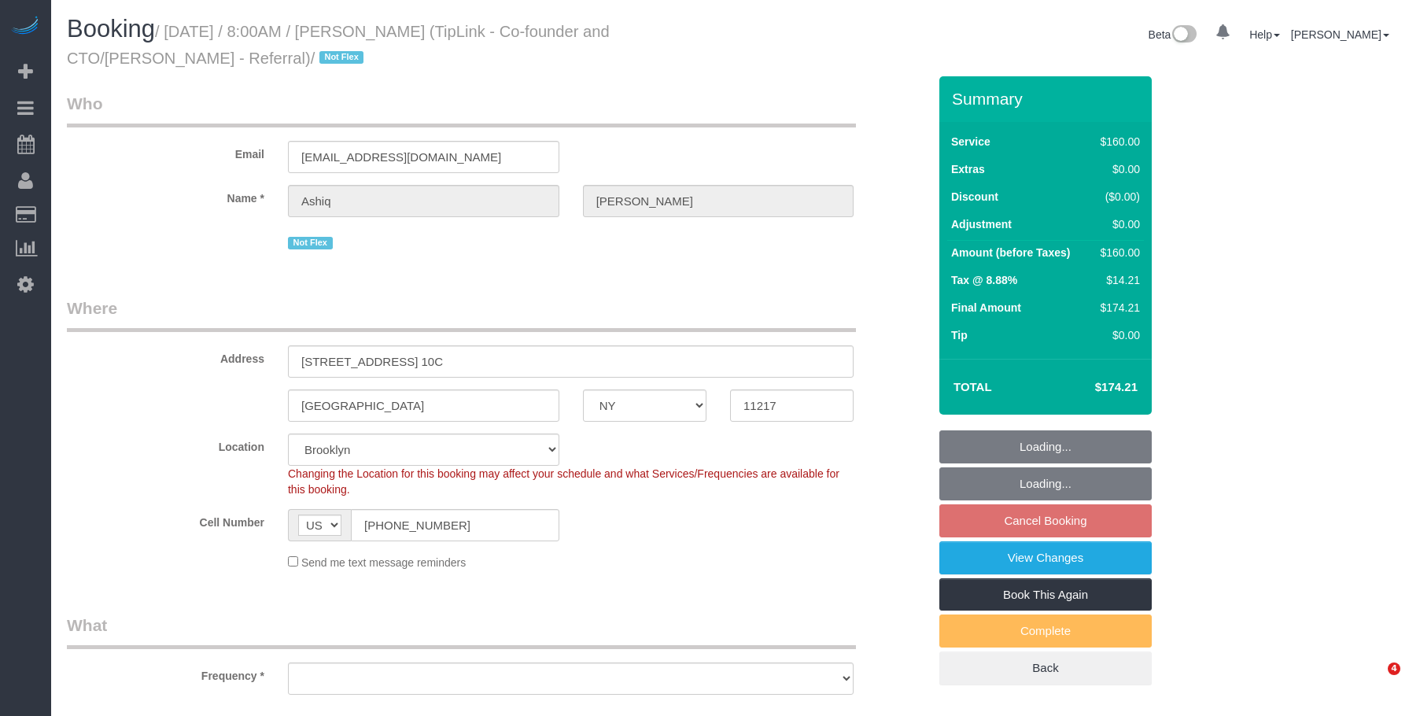
select select "NY"
select select "spot1"
select select "number:89"
select select "number:90"
select select "number:15"
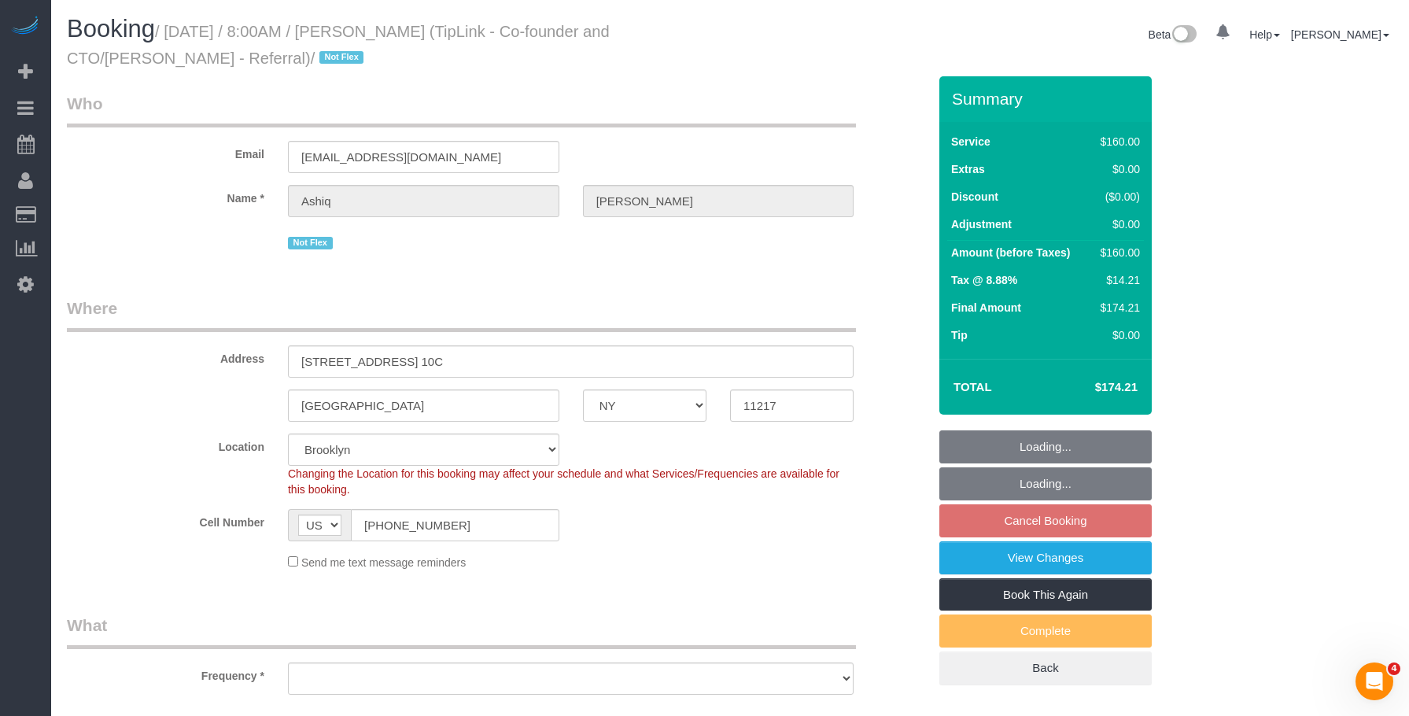
select select "number:5"
select select "object:1260"
select select "string:stripe-pm_1S01qW4VGloSiKo7fh0AR7A1"
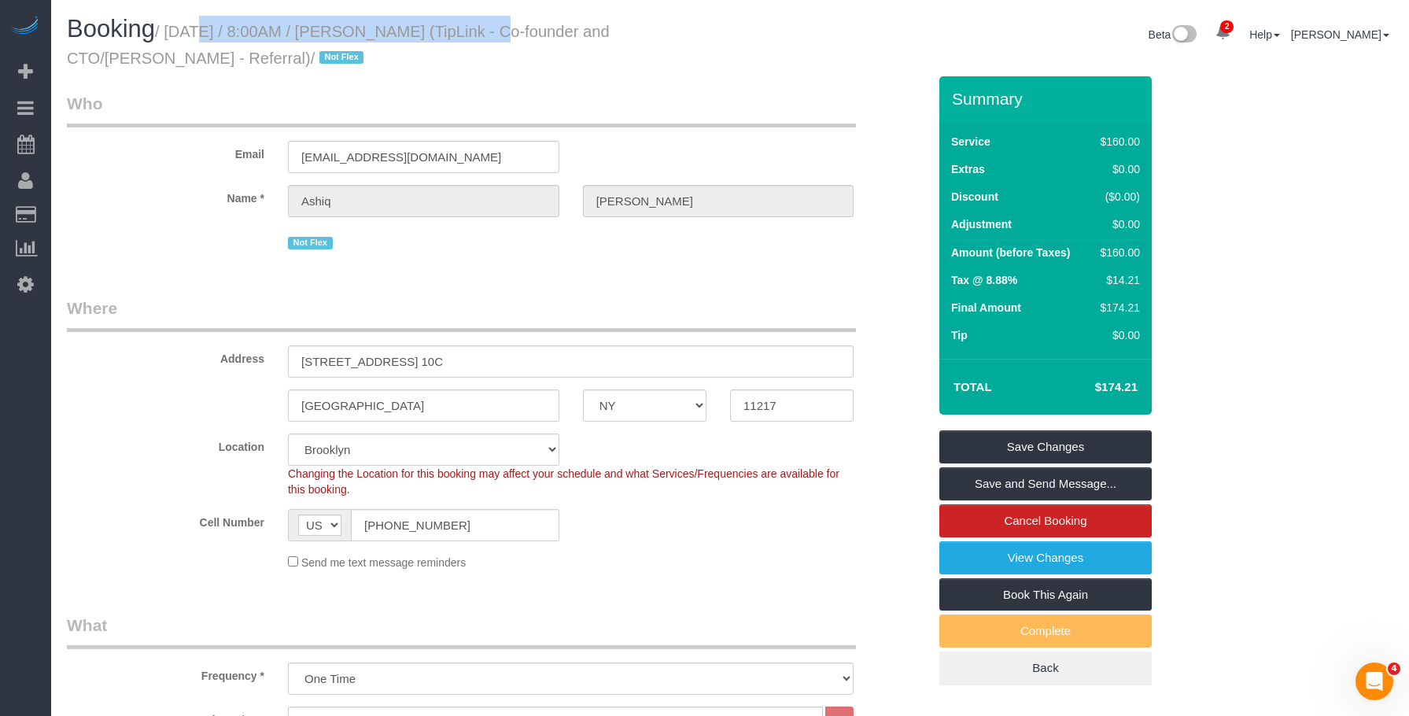
drag, startPoint x: 175, startPoint y: 35, endPoint x: 467, endPoint y: 32, distance: 291.9
click at [467, 32] on small "/ August 28, 2025 / 8:00AM / Ashiq Dheeraj (TipLink - Co-founder and CTO/Jess W…" at bounding box center [338, 45] width 543 height 44
copy small "August 28, 2025 / 8:00AM / Ashiq Dheeraj"
click at [661, 303] on legend "Where" at bounding box center [461, 314] width 789 height 35
drag, startPoint x: 452, startPoint y: 161, endPoint x: 131, endPoint y: 160, distance: 321.0
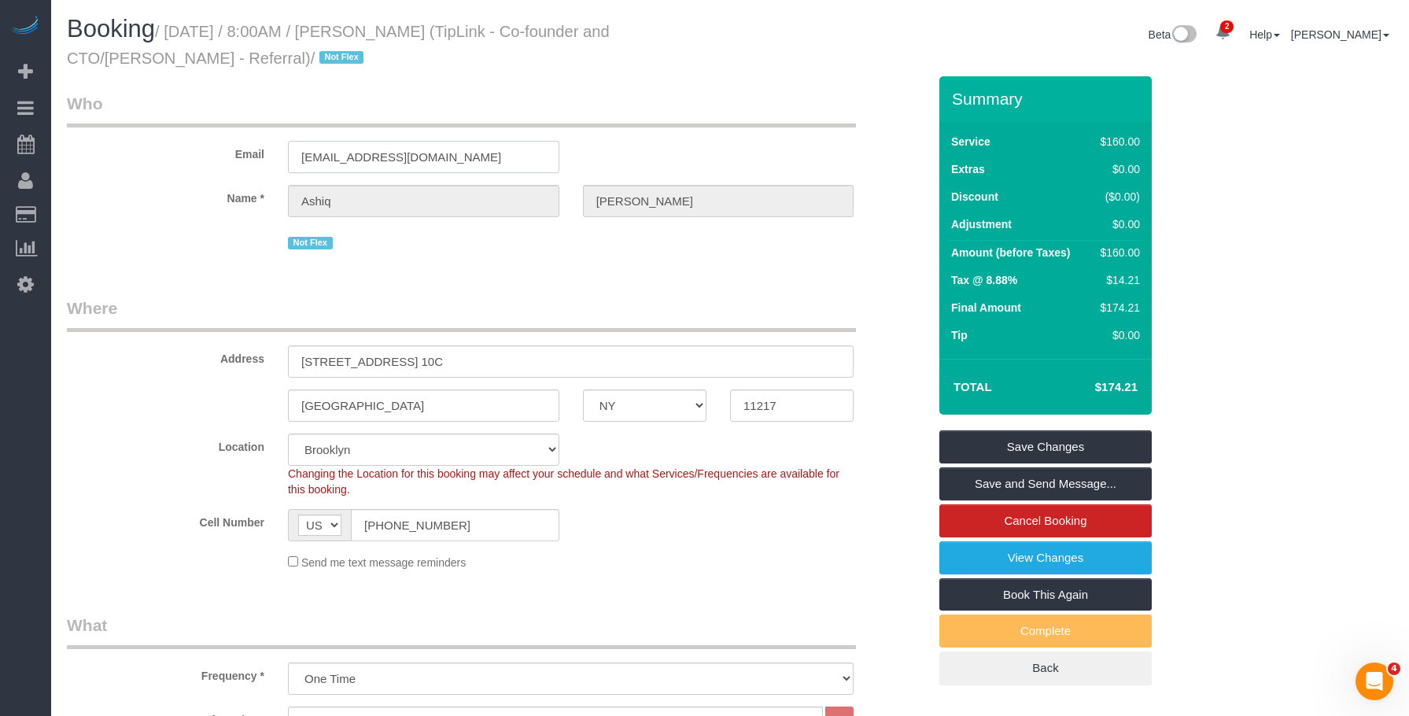
click at [131, 160] on div "Email me@aashiqdheeraj.com" at bounding box center [497, 132] width 884 height 81
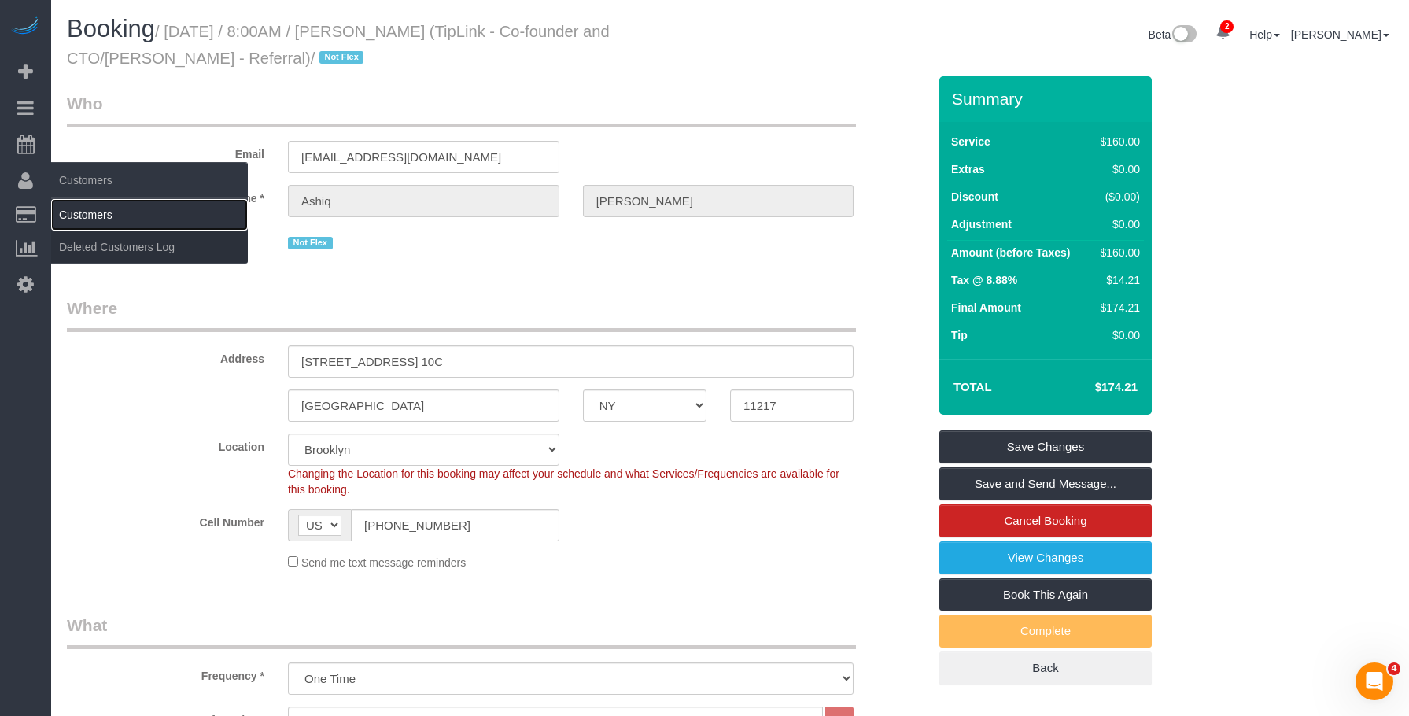
click at [109, 216] on link "Customers" at bounding box center [149, 214] width 197 height 31
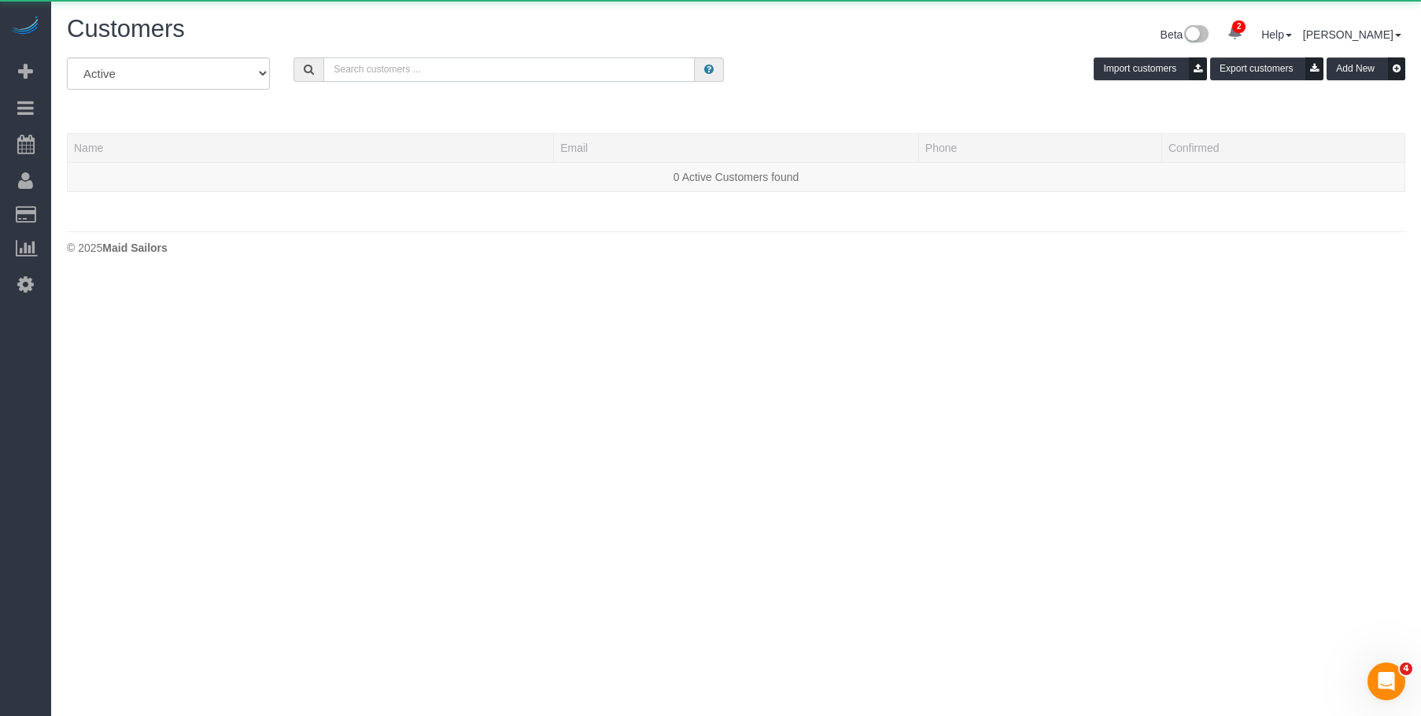
click at [580, 74] on input "text" at bounding box center [508, 69] width 371 height 24
paste input "me@aashiqdheeraj.com"
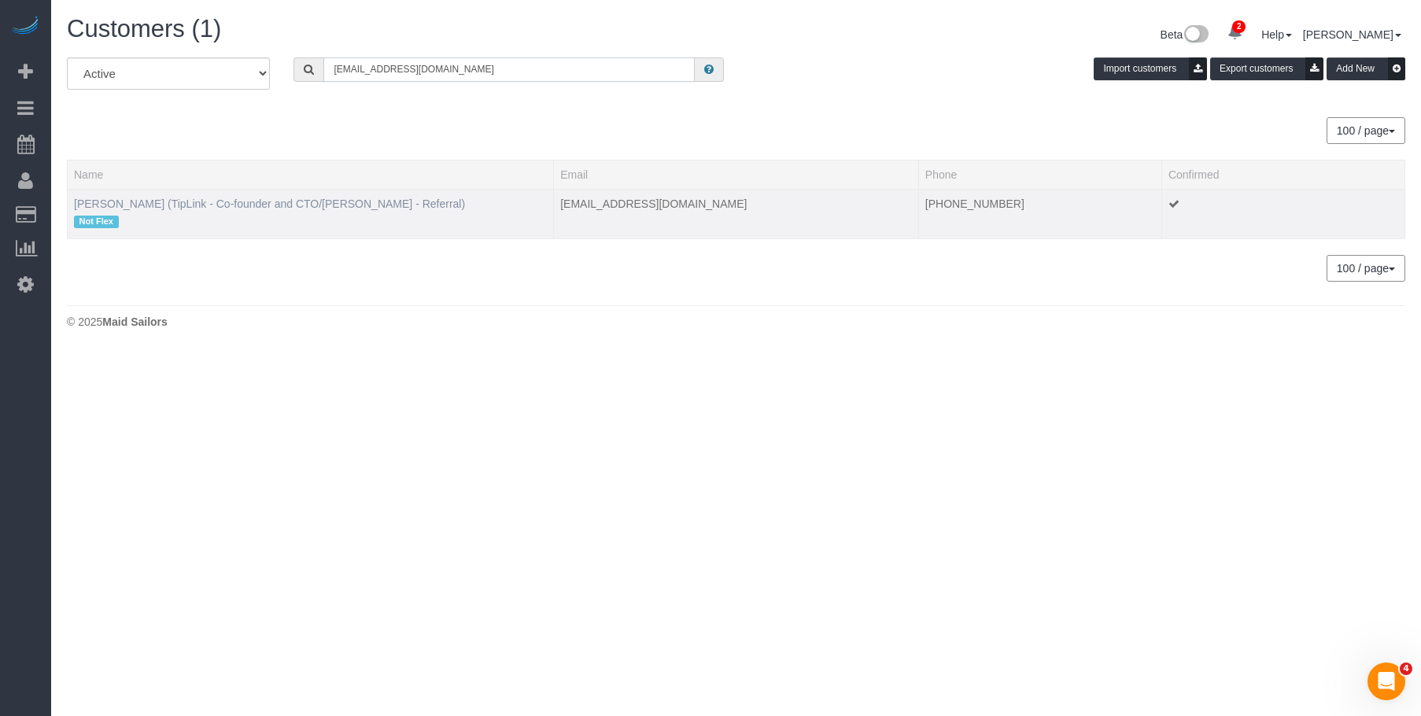
type input "me@aashiqdheeraj.com"
click at [292, 206] on link "Ashiq Dheeraj (TipLink - Co-founder and CTO/Jess Wass - Referral)" at bounding box center [269, 203] width 391 height 13
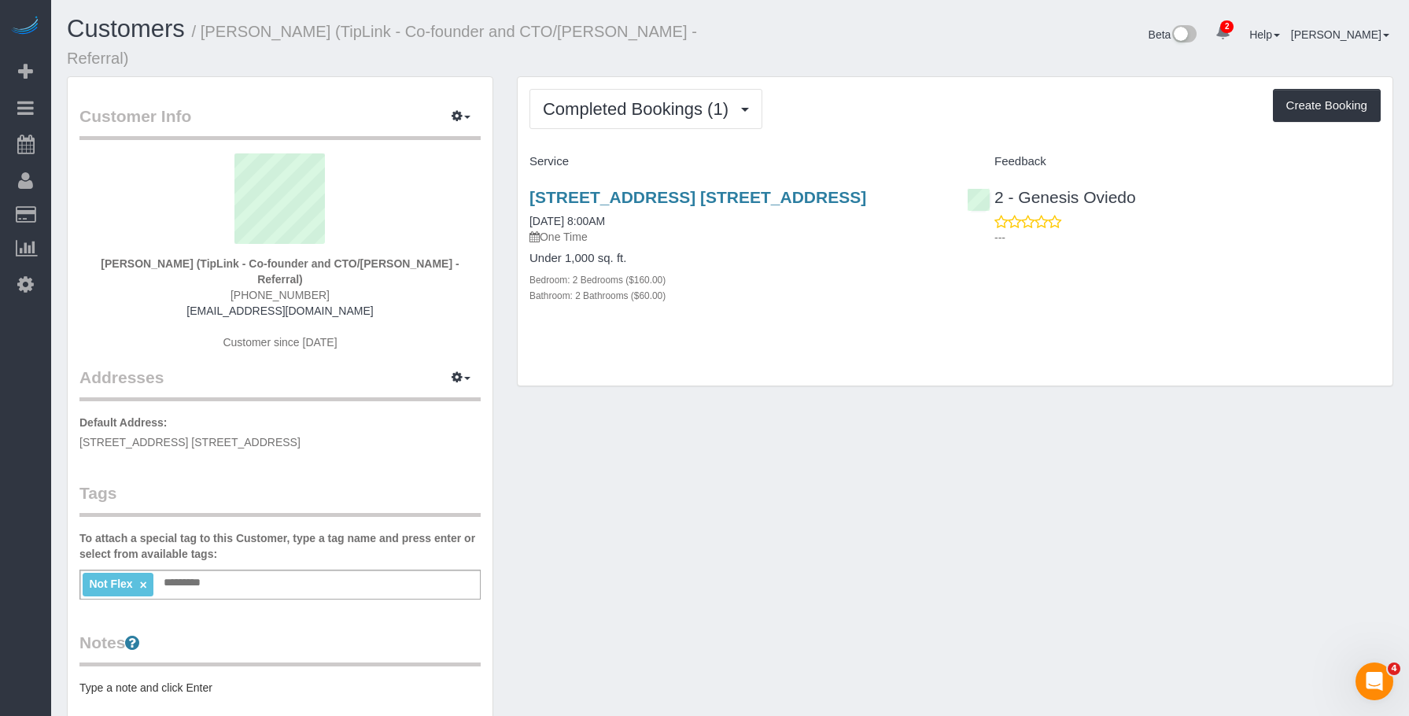
click at [755, 229] on p "One Time" at bounding box center [737, 237] width 414 height 16
drag, startPoint x: 662, startPoint y: 82, endPoint x: 645, endPoint y: 131, distance: 51.5
click at [661, 99] on span "Completed Bookings (1)" at bounding box center [640, 109] width 194 height 20
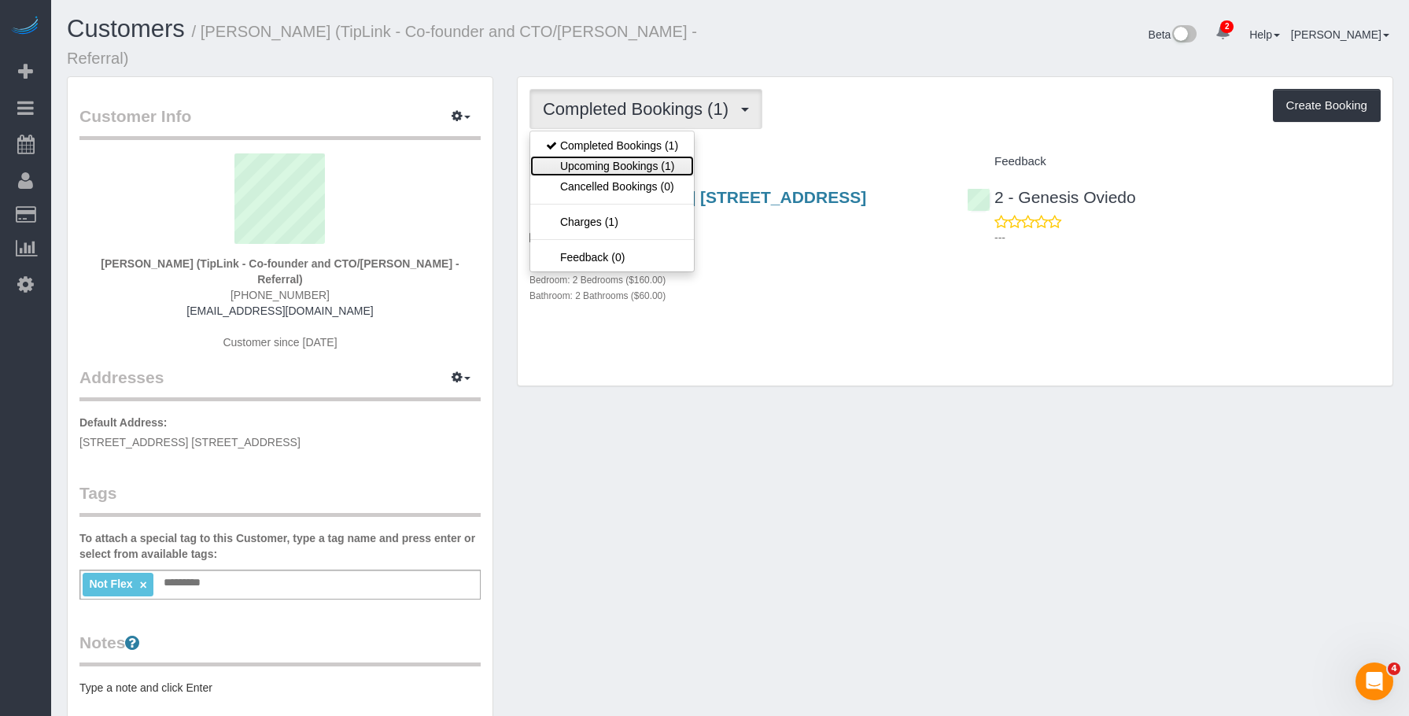
click at [632, 156] on link "Upcoming Bookings (1)" at bounding box center [612, 166] width 164 height 20
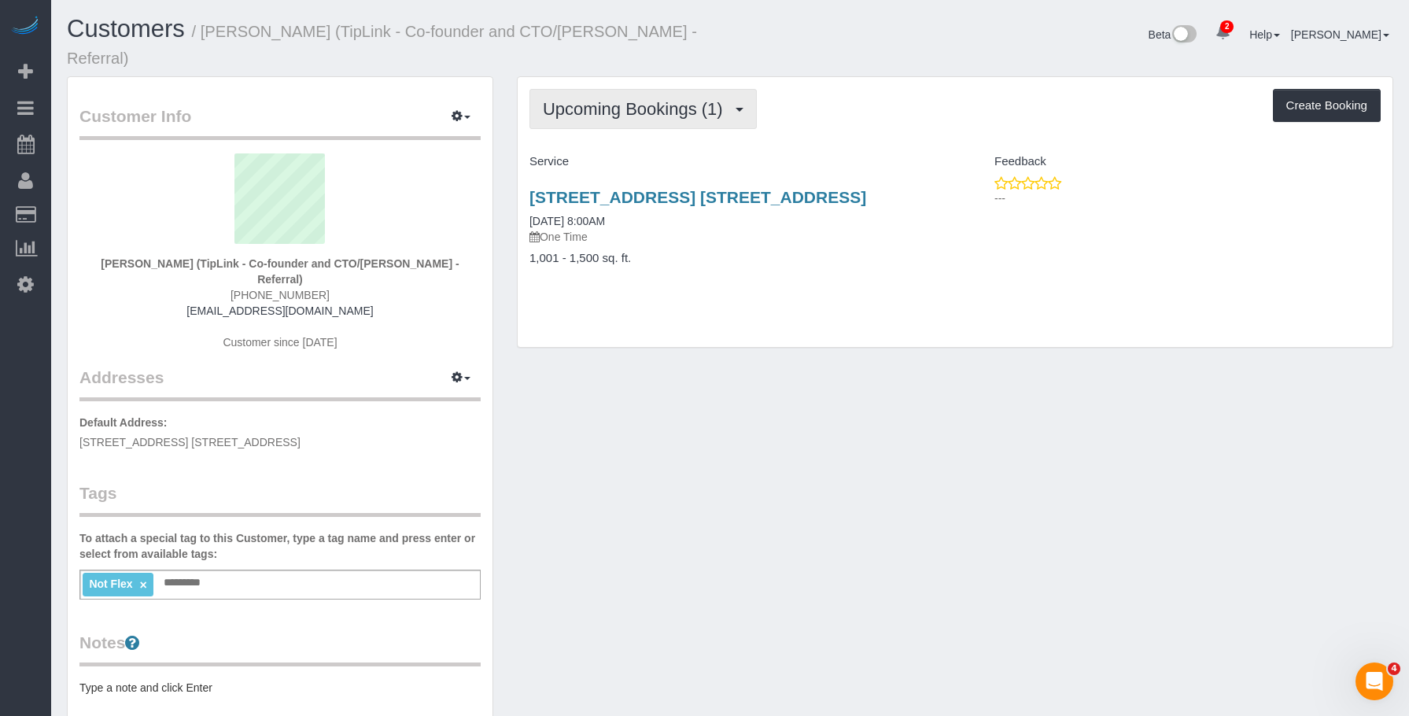
drag, startPoint x: 625, startPoint y: 96, endPoint x: 614, endPoint y: 133, distance: 38.4
click at [624, 99] on span "Upcoming Bookings (1)" at bounding box center [637, 109] width 188 height 20
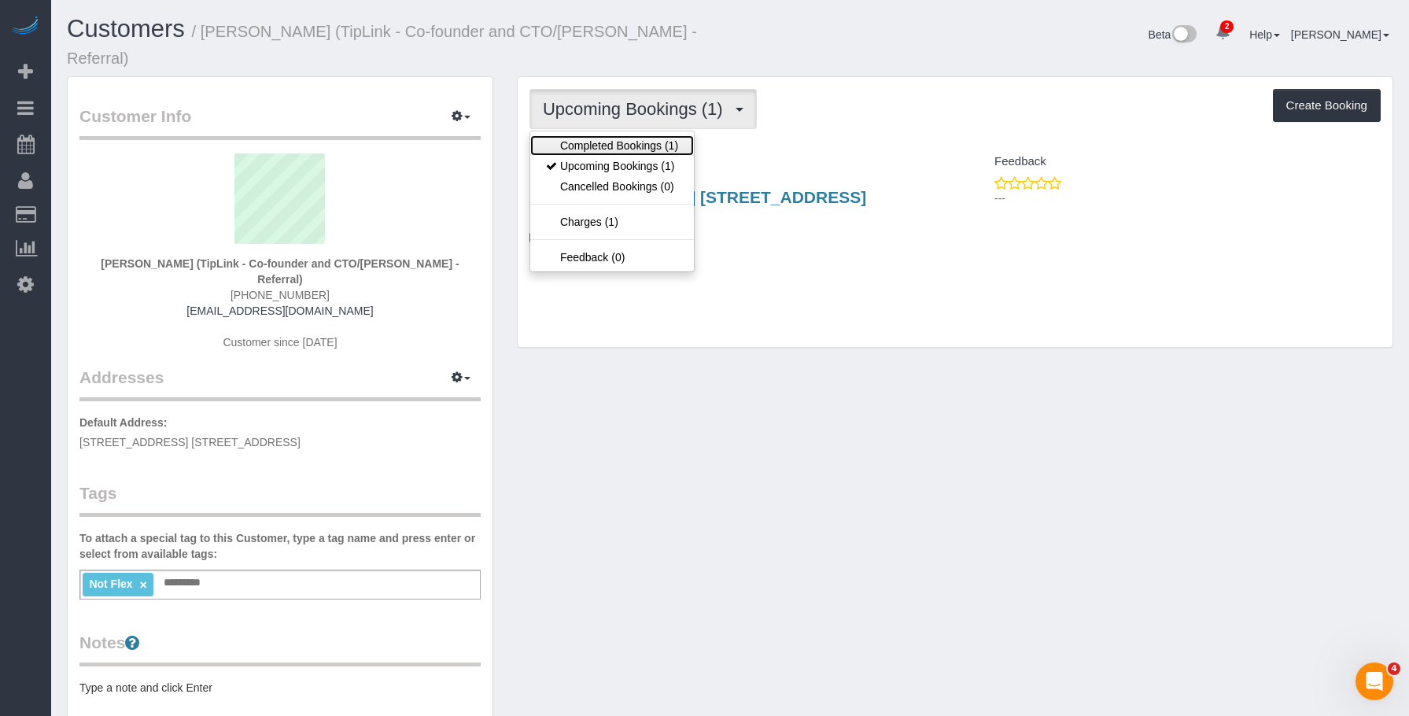
click at [614, 135] on link "Completed Bookings (1)" at bounding box center [612, 145] width 164 height 20
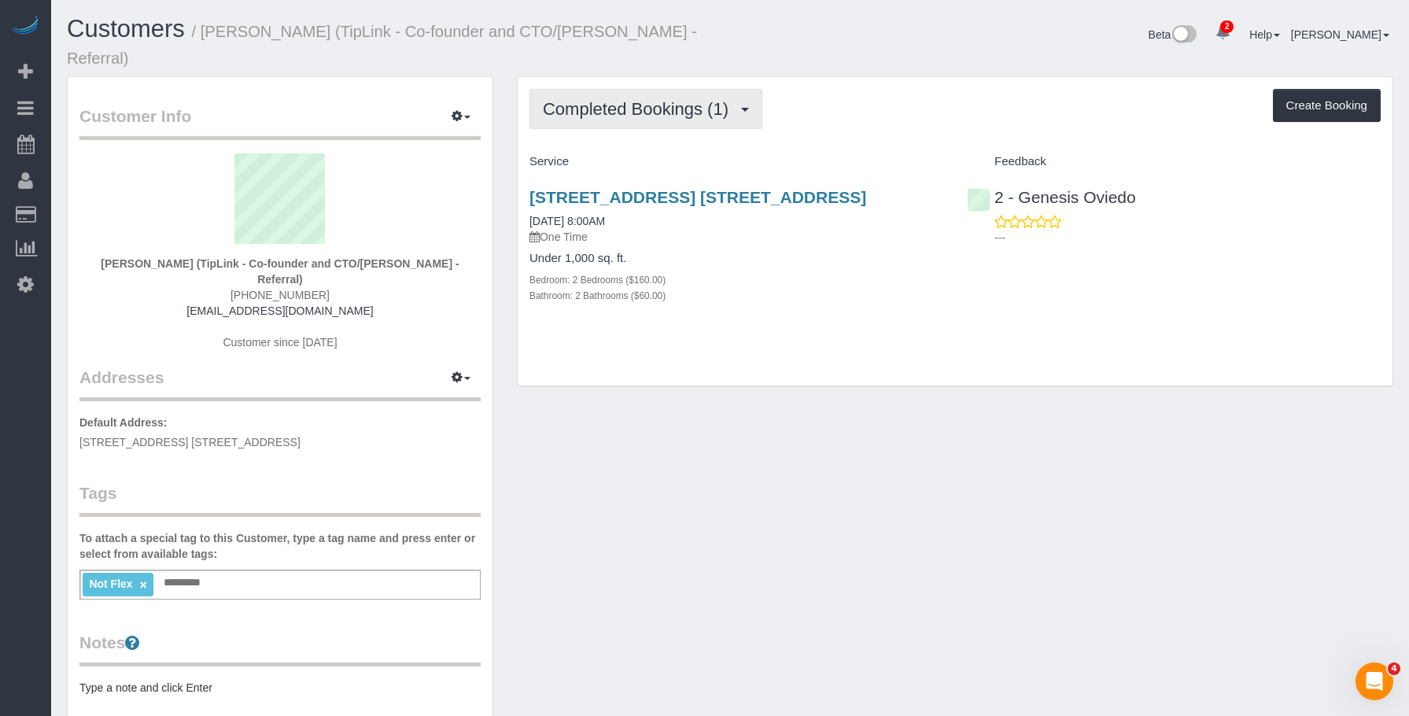
click at [626, 103] on button "Completed Bookings (1)" at bounding box center [646, 109] width 233 height 40
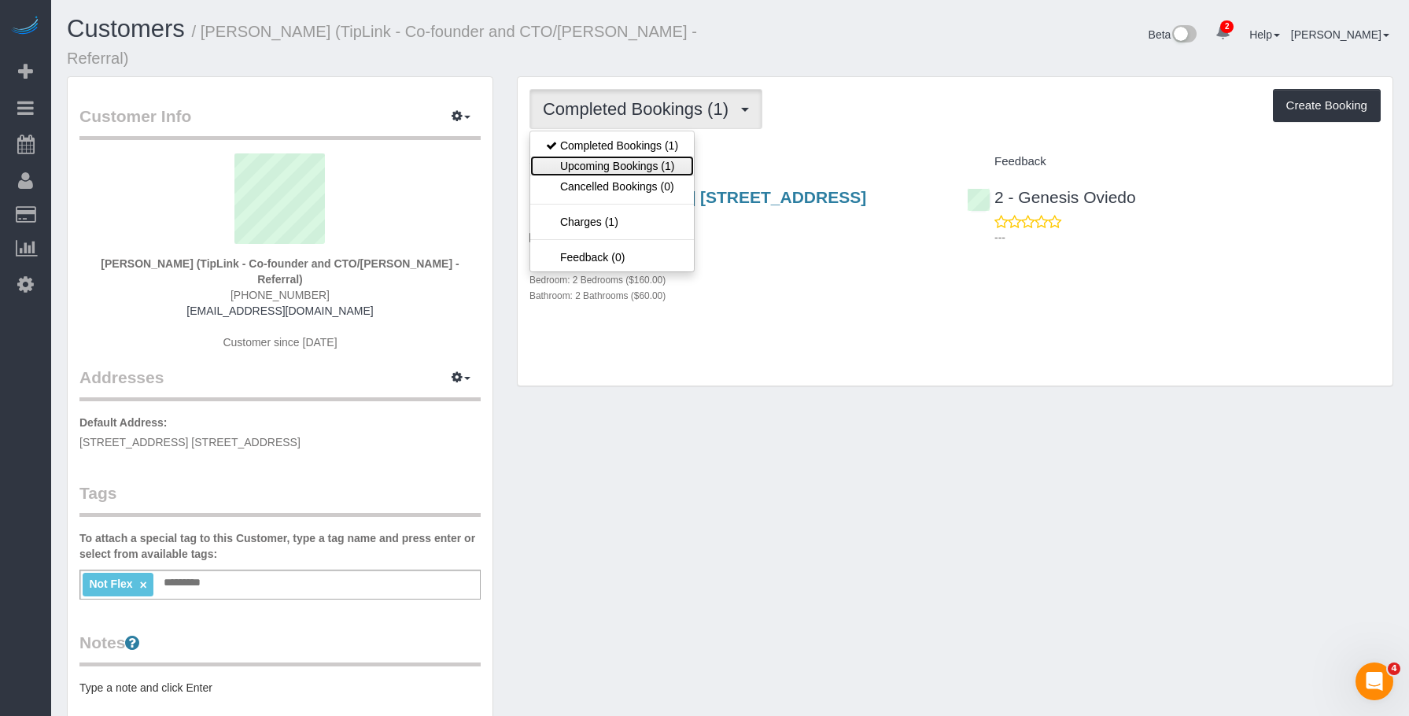
click at [612, 156] on link "Upcoming Bookings (1)" at bounding box center [612, 166] width 164 height 20
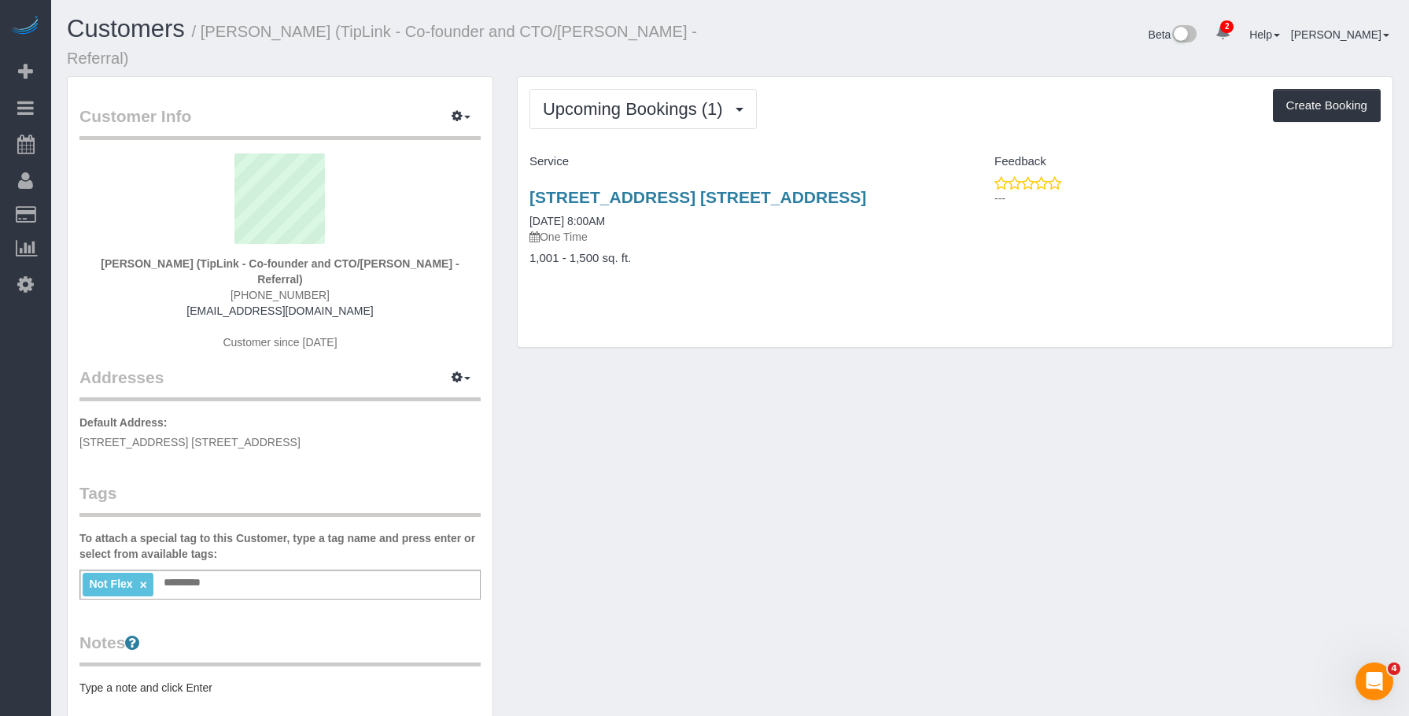
drag, startPoint x: 519, startPoint y: 174, endPoint x: 923, endPoint y: 186, distance: 404.6
click at [923, 186] on div "96 Rockwell Place, Apt. 10c, Brooklyn, NY 11217 08/28/2025 8:00AM One Time 1,00…" at bounding box center [736, 235] width 437 height 121
copy link "96 Rockwell Place, Apt. 10c, Brooklyn, NY 11217"
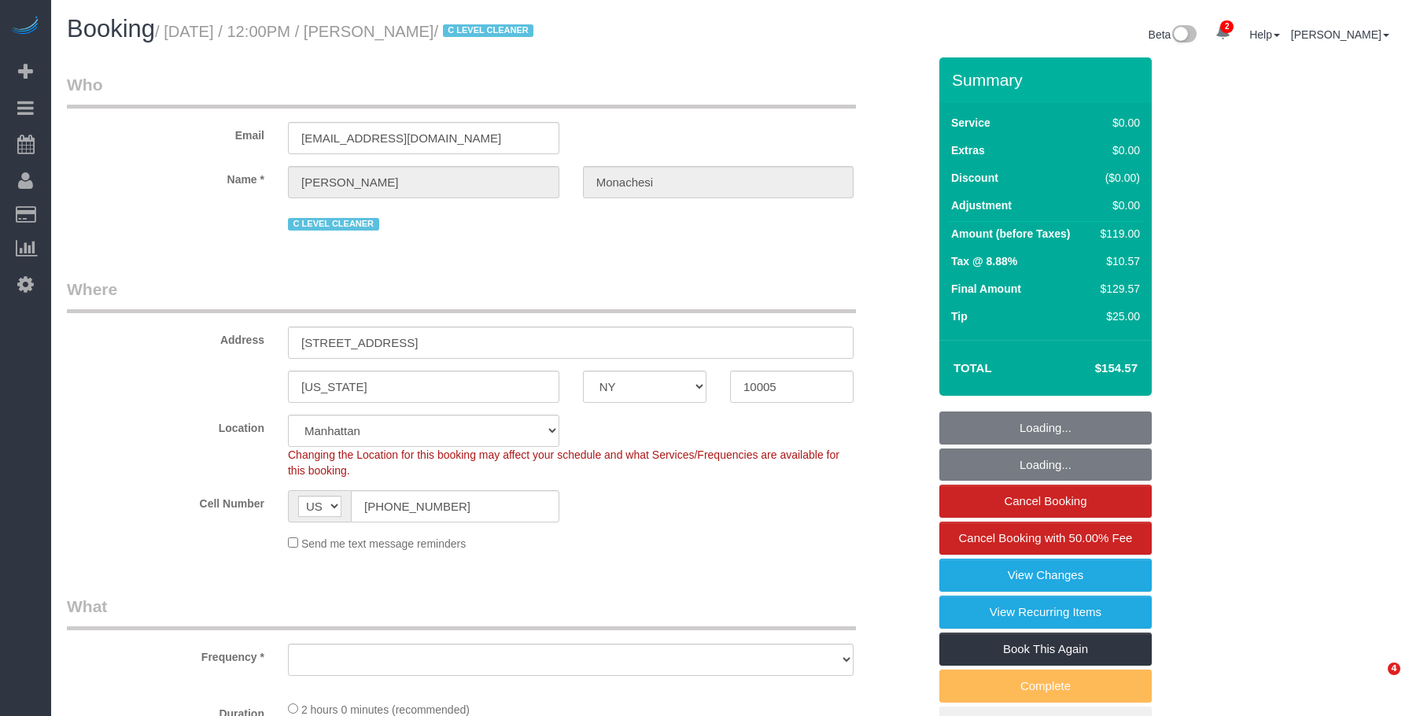
select select "NY"
select select "string:stripe-pm_1QlwZp4VGloSiKo7Aw8ONXaS"
select select "1"
select select "spot1"
select select "number:59"
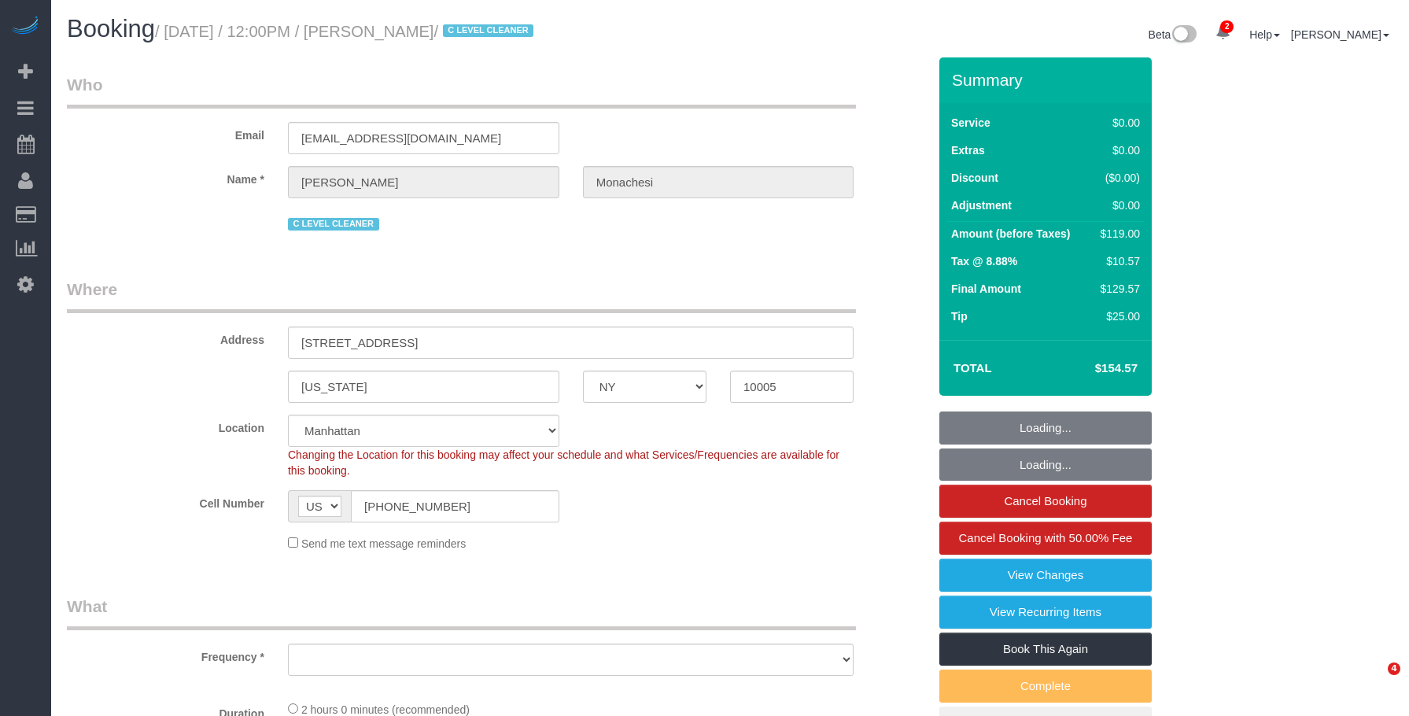
select select "number:76"
select select "number:15"
select select "number:6"
select select "number:21"
select select "object:1369"
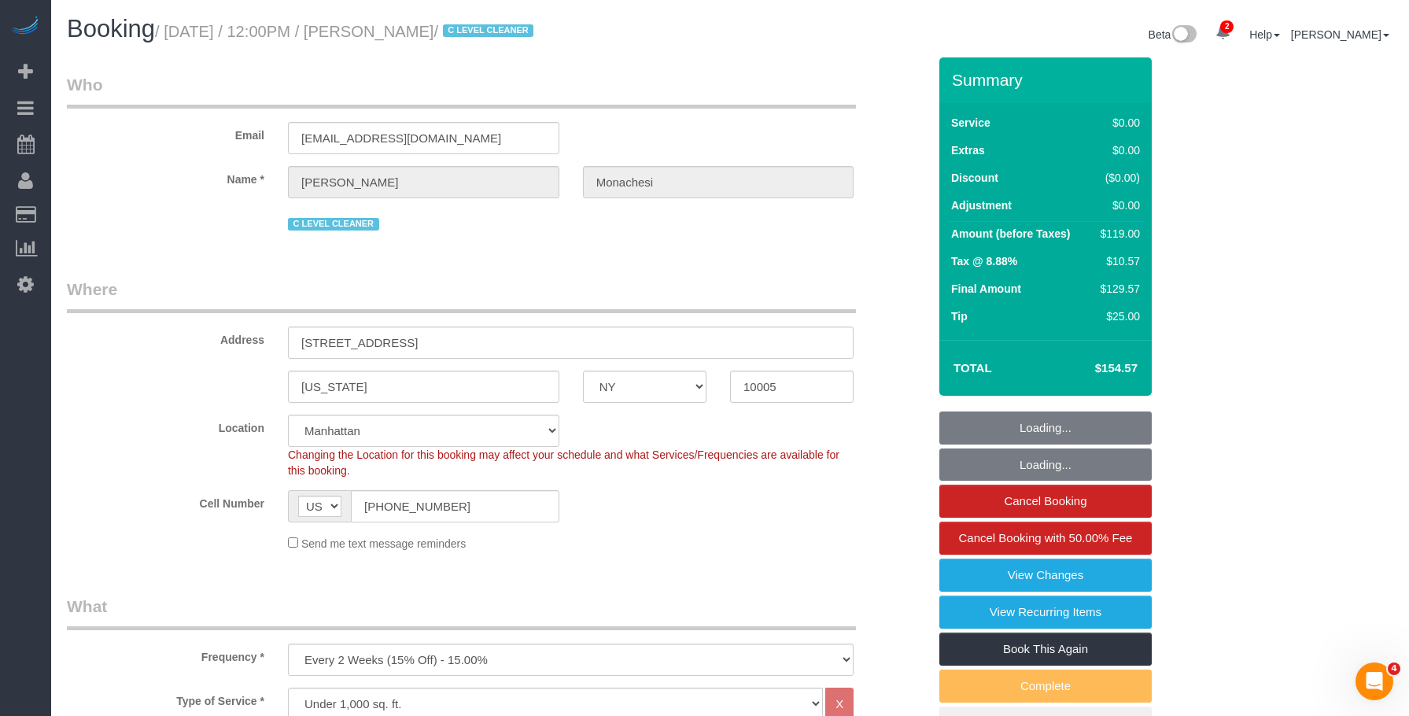
select select "1"
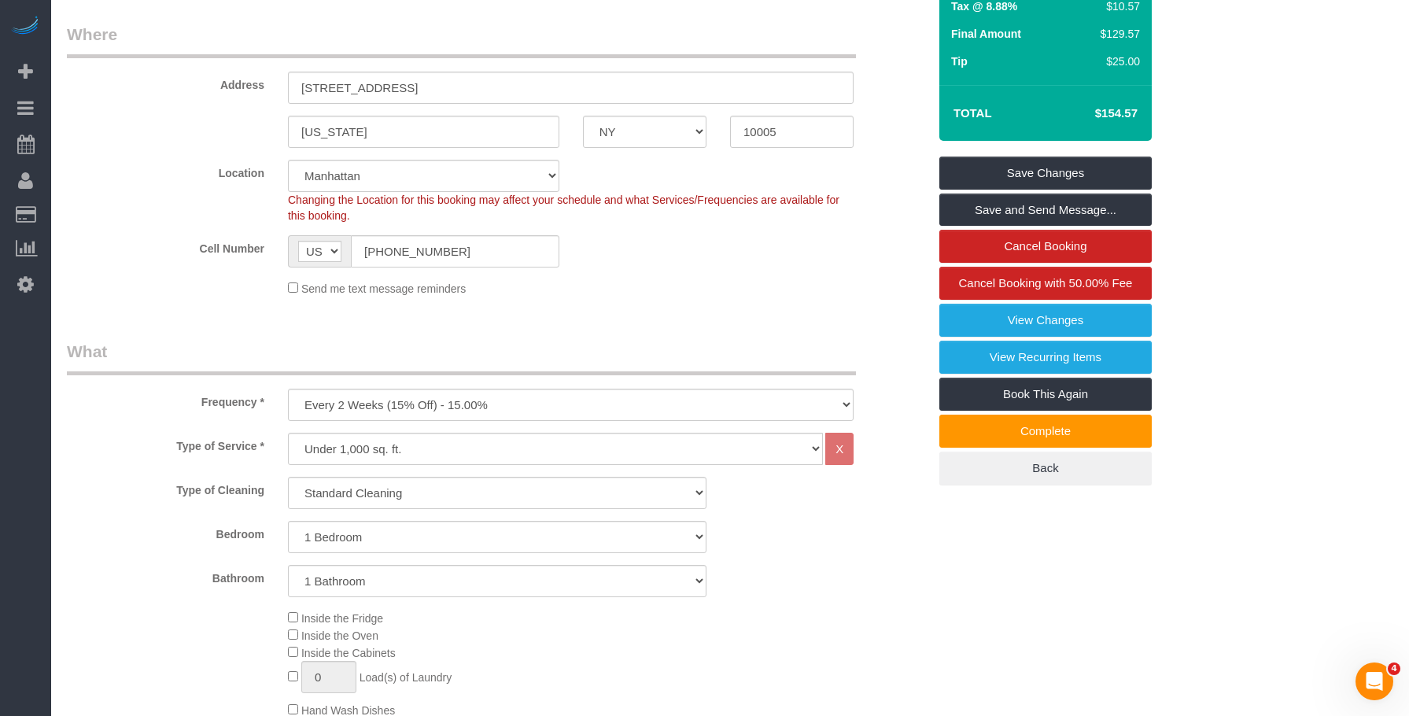
scroll to position [79, 0]
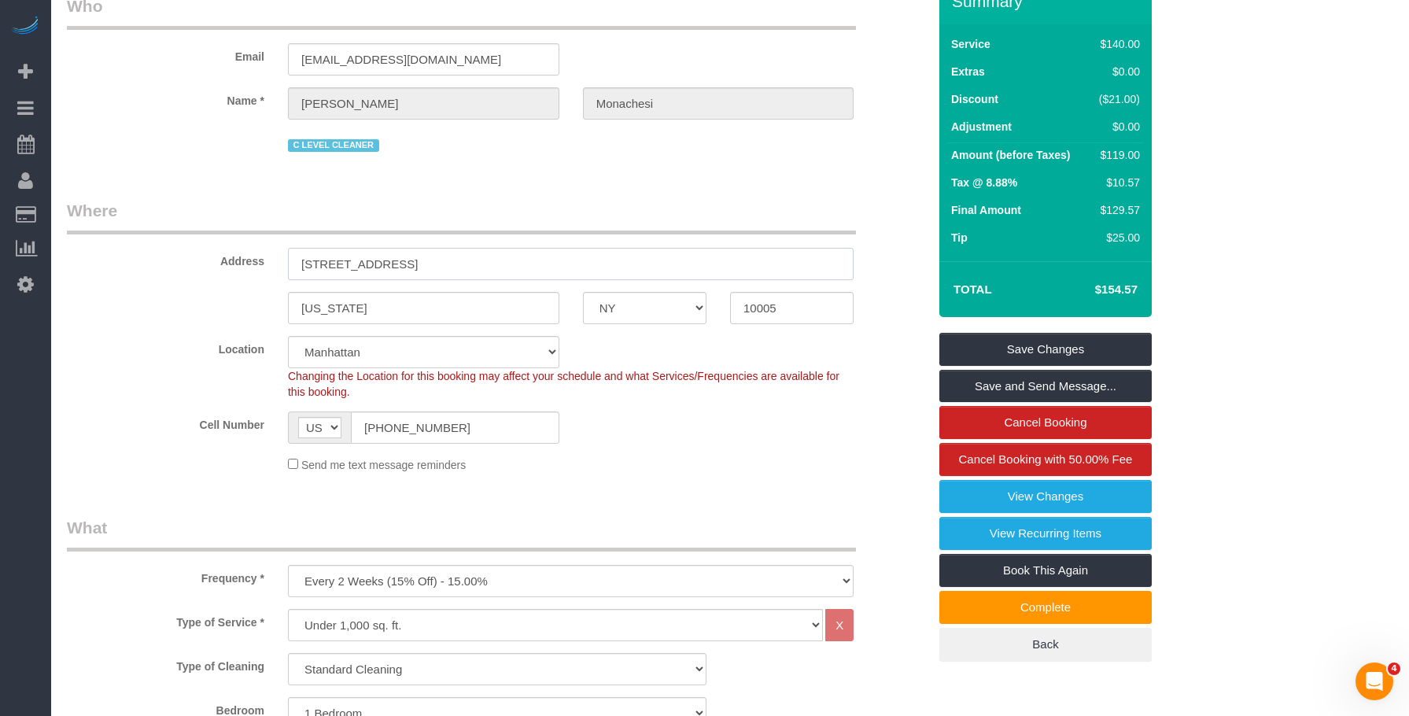
drag, startPoint x: 293, startPoint y: 266, endPoint x: 470, endPoint y: 272, distance: 176.4
click at [470, 272] on input "63 Wall Street, Apt. 3006" at bounding box center [571, 264] width 566 height 32
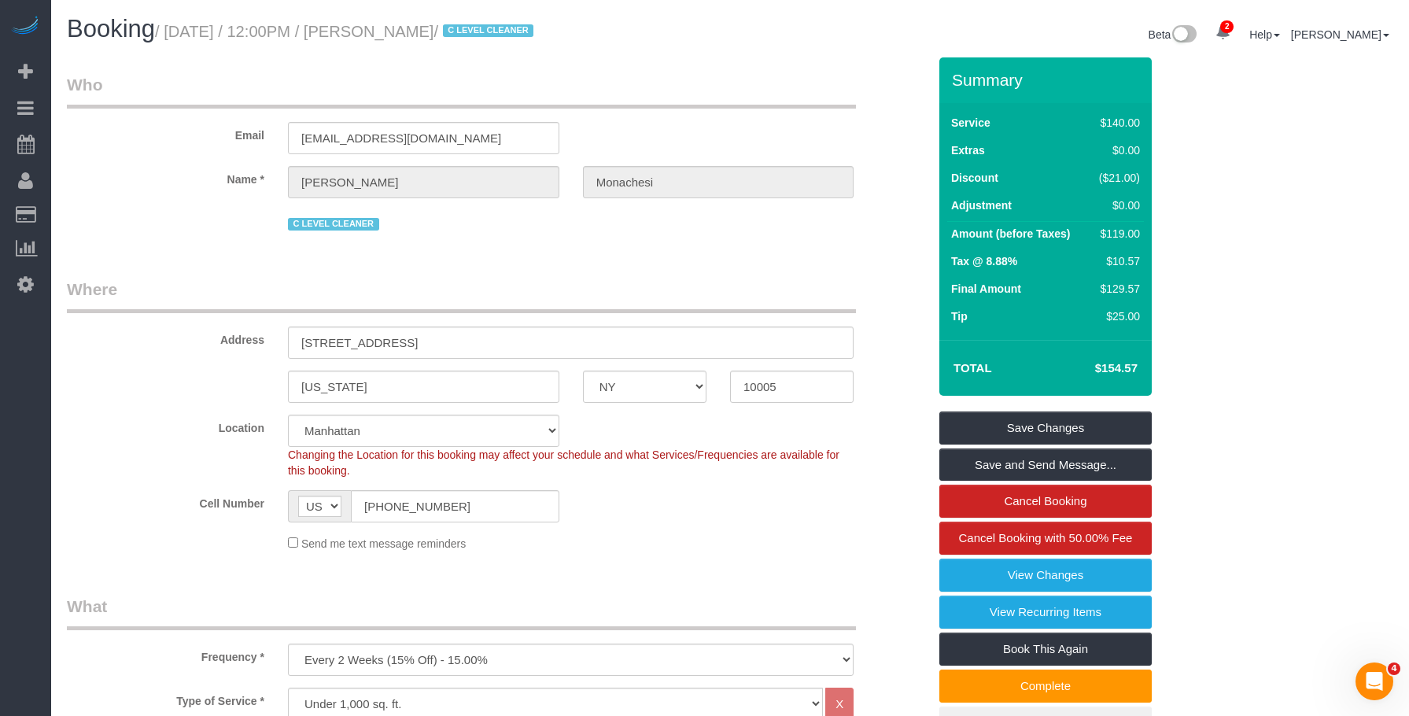
drag, startPoint x: 377, startPoint y: 35, endPoint x: 489, endPoint y: 29, distance: 111.9
click at [489, 29] on small "/ August 25, 2025 / 12:00PM / Julia Monachesi / C LEVEL CLEANER" at bounding box center [346, 31] width 383 height 17
copy small "Julia Monachesi"
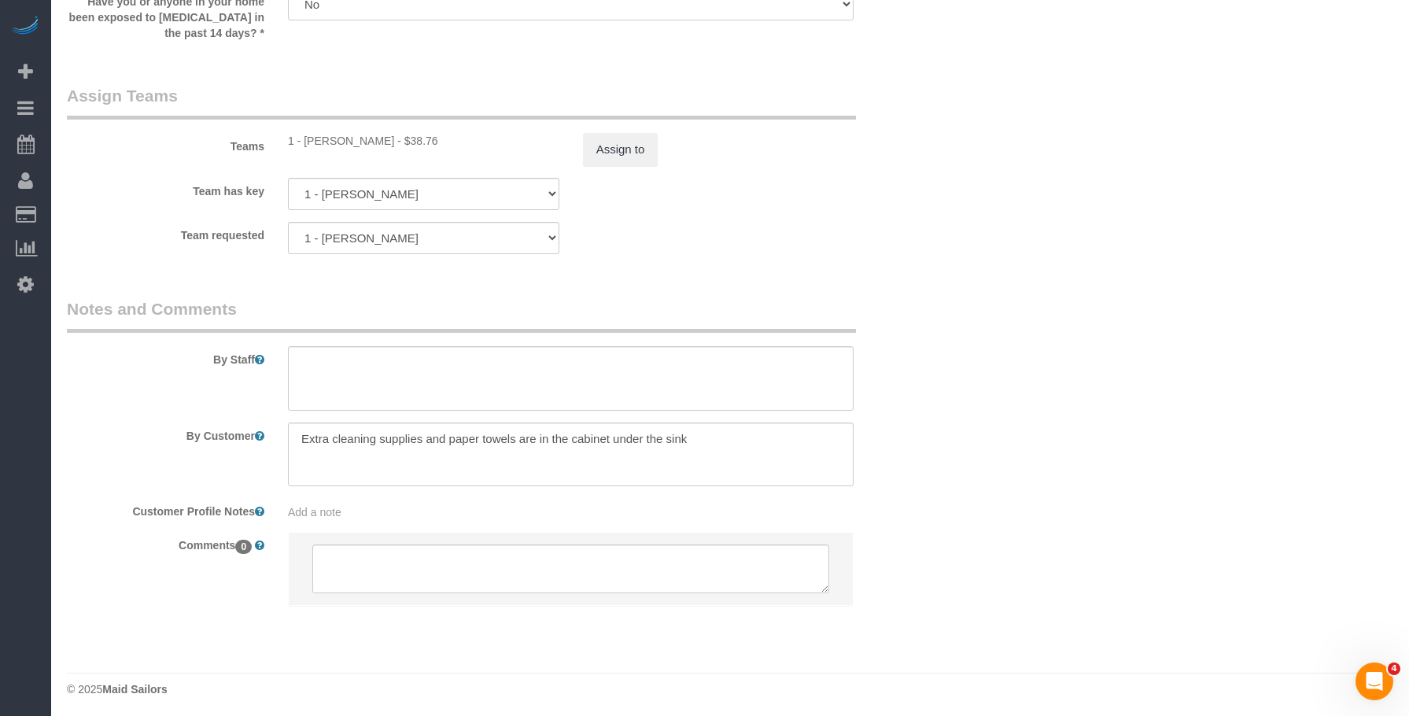
scroll to position [2128, 0]
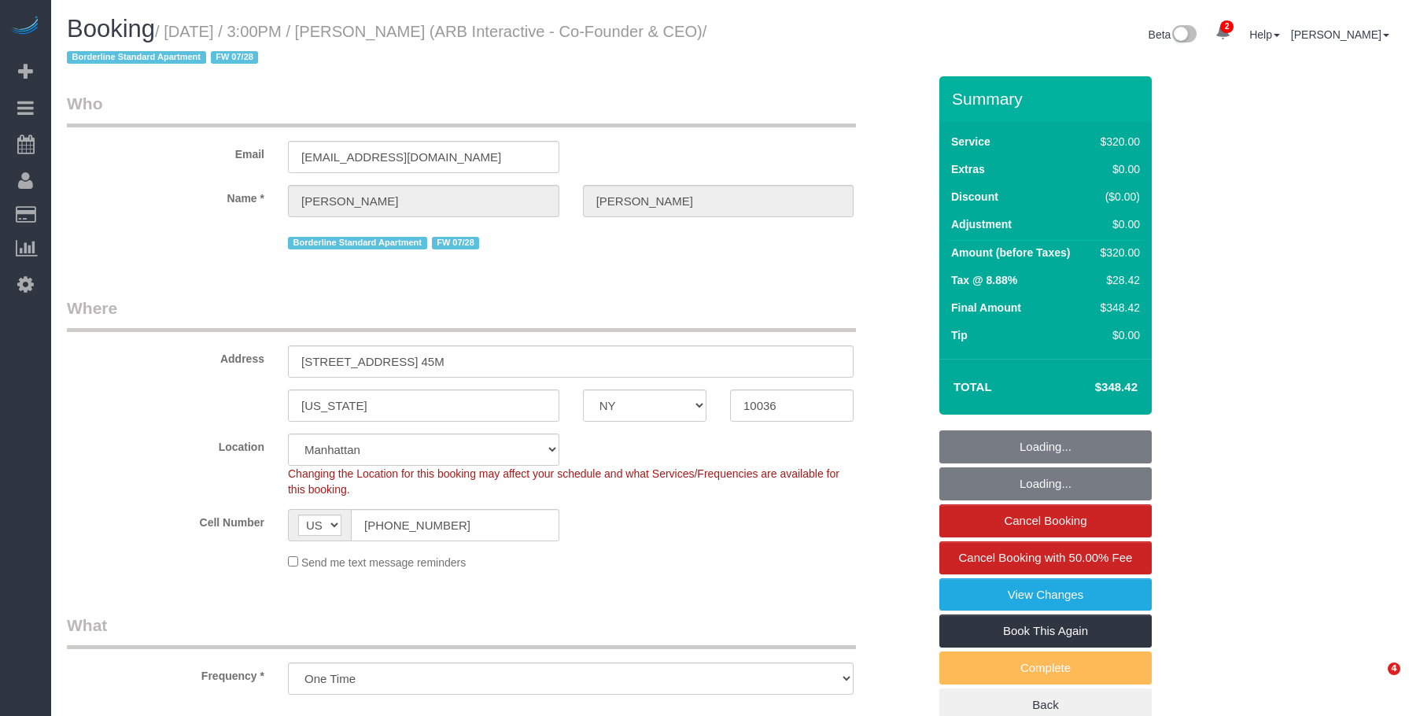
select select "NY"
select select "number:89"
select select "number:90"
select select "number:15"
select select "number:5"
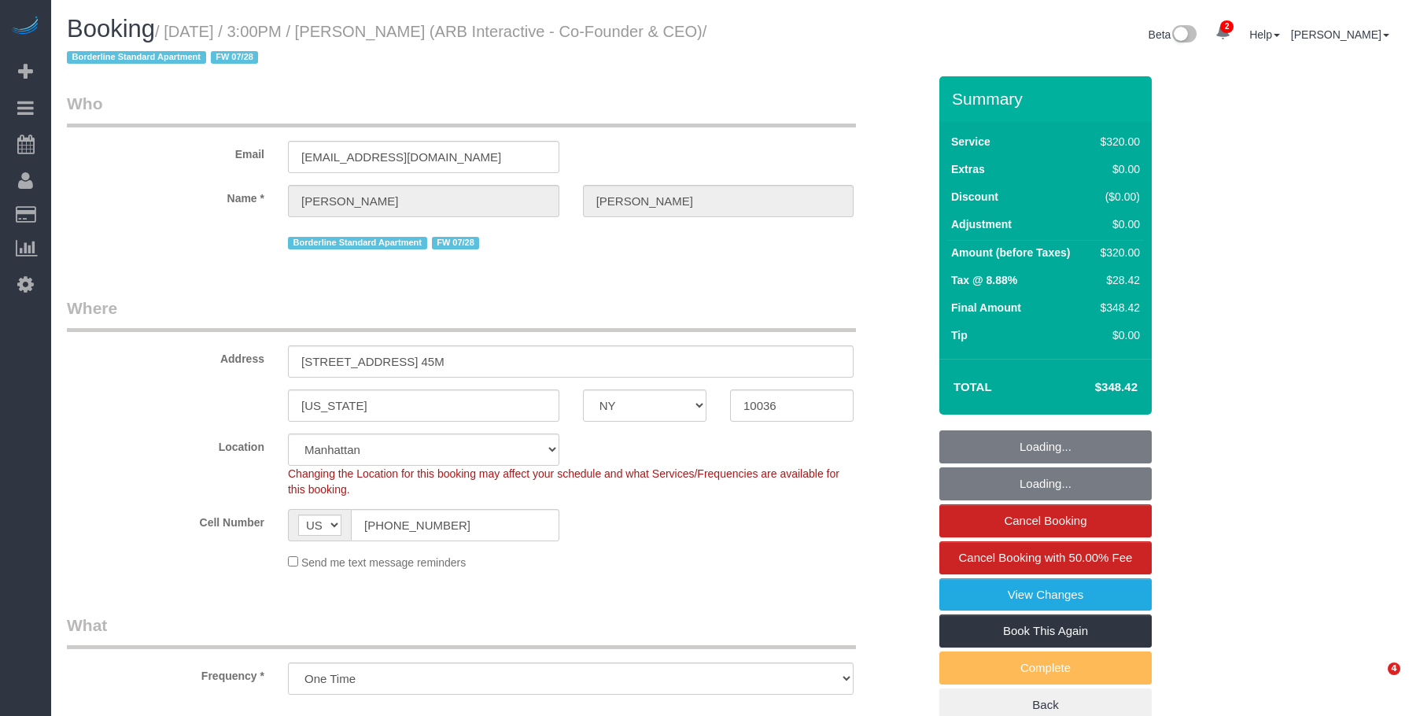
select select "object:1296"
select select "spot1"
select select "240"
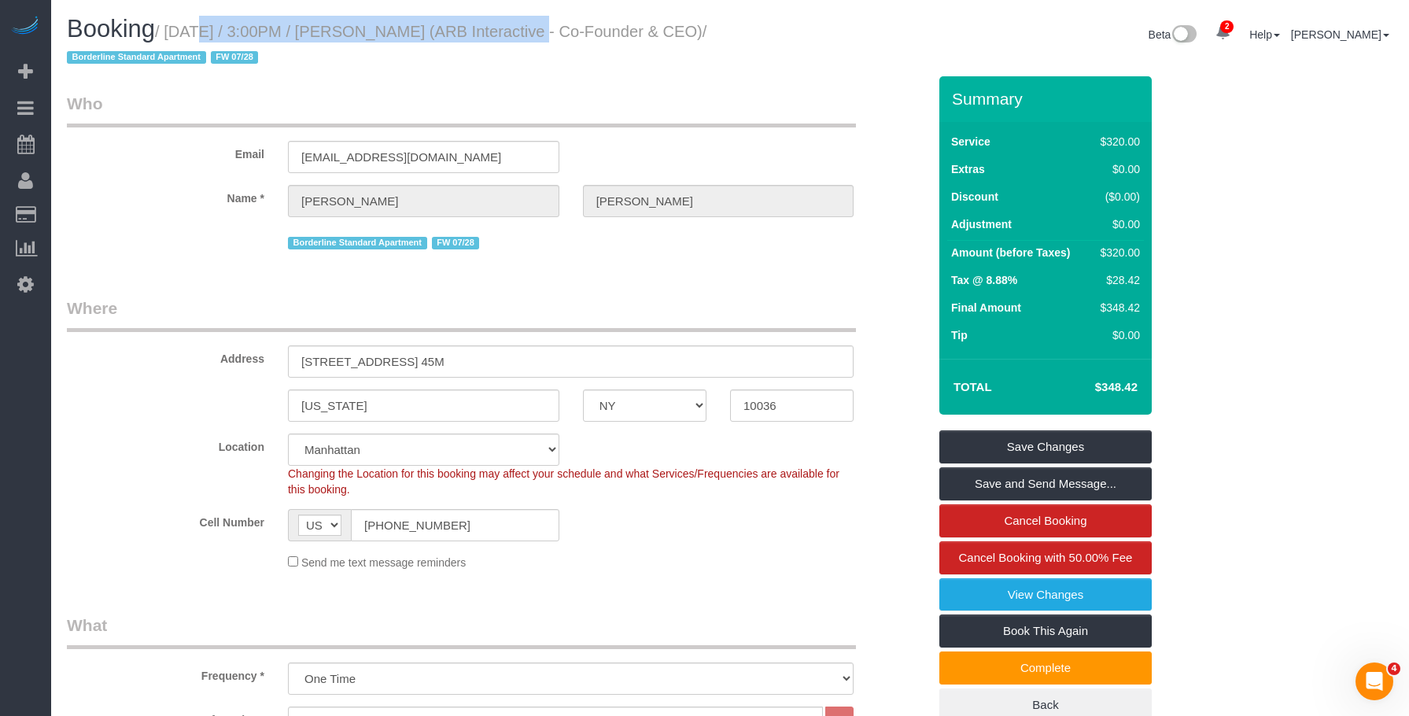
drag, startPoint x: 174, startPoint y: 29, endPoint x: 504, endPoint y: 31, distance: 329.7
click at [504, 31] on small "/ [DATE] / 3:00PM / [PERSON_NAME] (ARB Interactive - Co-Founder & CEO) / Border…" at bounding box center [387, 45] width 640 height 44
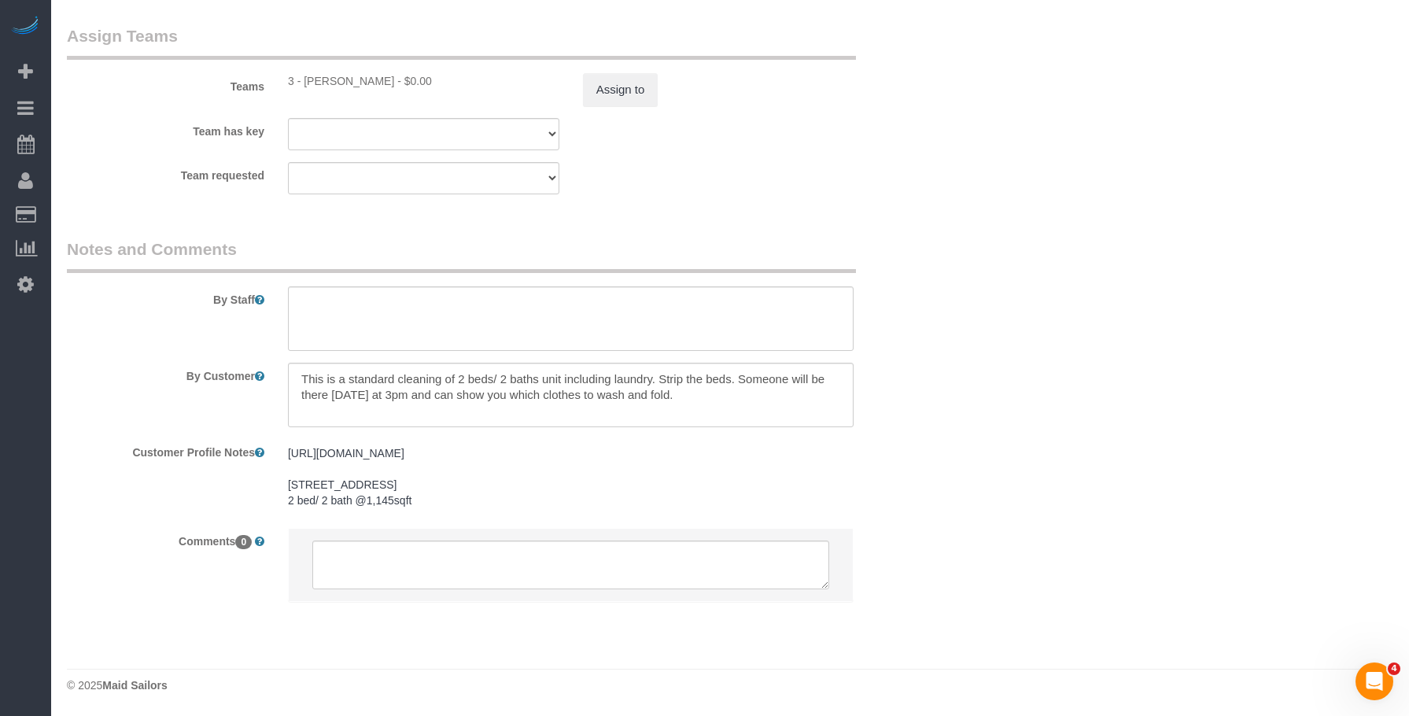
scroll to position [1781, 0]
click at [925, 170] on div "Team requested 3 - [PERSON_NAME] 000- [PERSON_NAME] 000 - Partnerships 000 - TE…" at bounding box center [497, 178] width 884 height 32
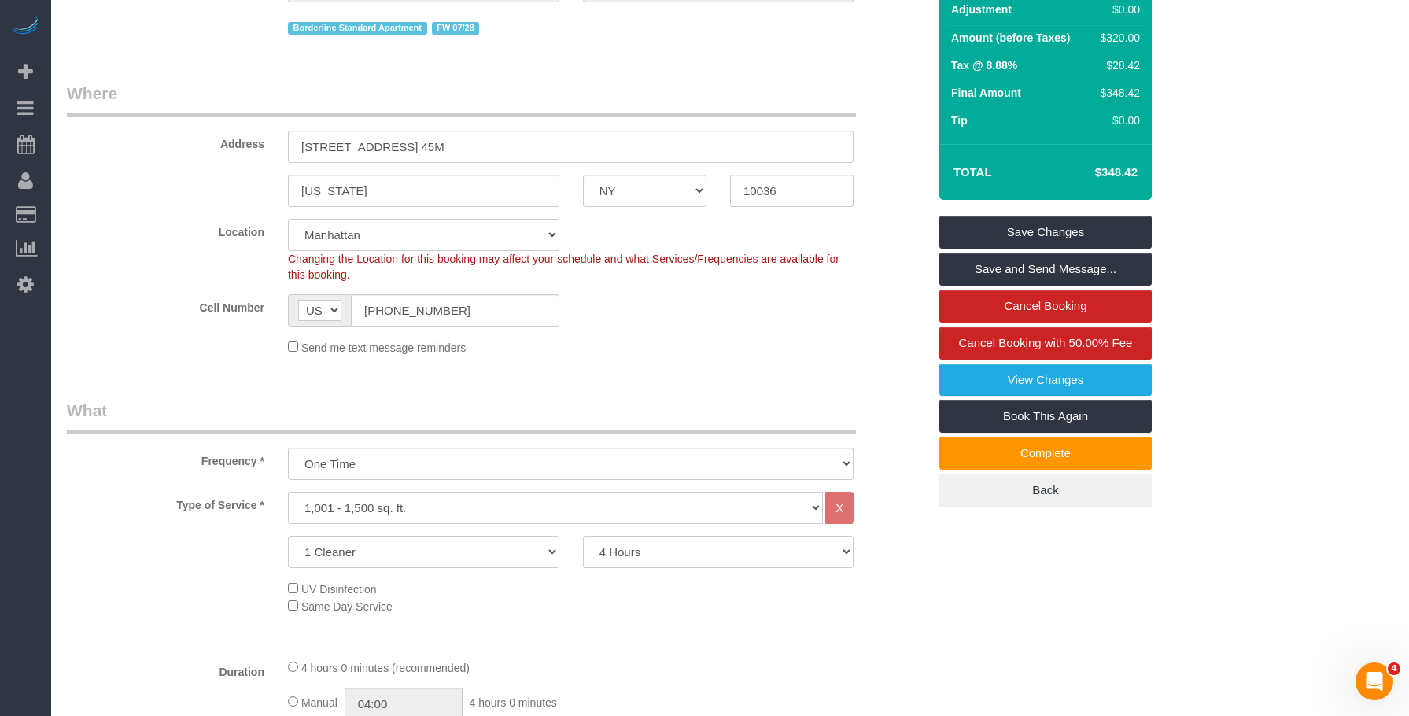
scroll to position [207, 0]
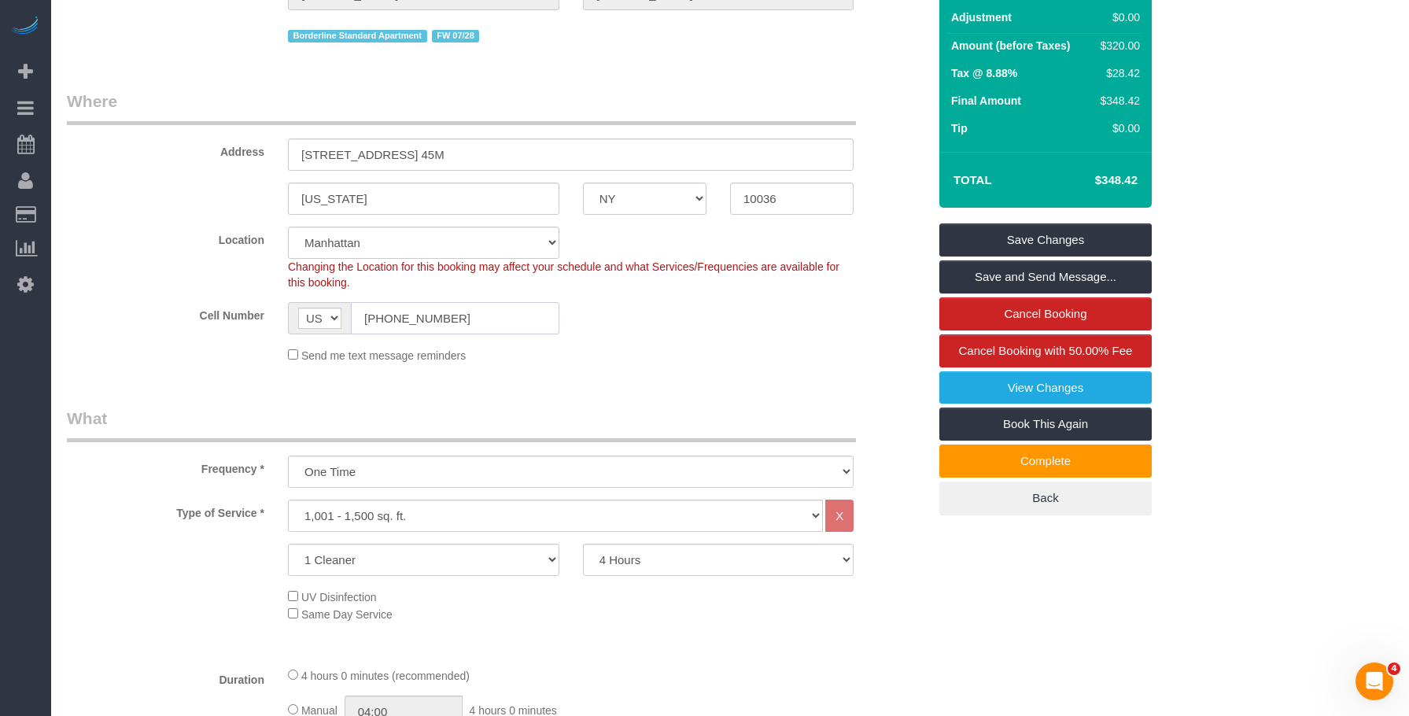
drag, startPoint x: 469, startPoint y: 319, endPoint x: 411, endPoint y: 201, distance: 131.3
click at [227, 304] on div "Cell Number AF AL DZ AD AO AI AQ AG AR AM AW AU AT AZ BS BH BD BB BY BE BZ BJ B…" at bounding box center [497, 318] width 884 height 32
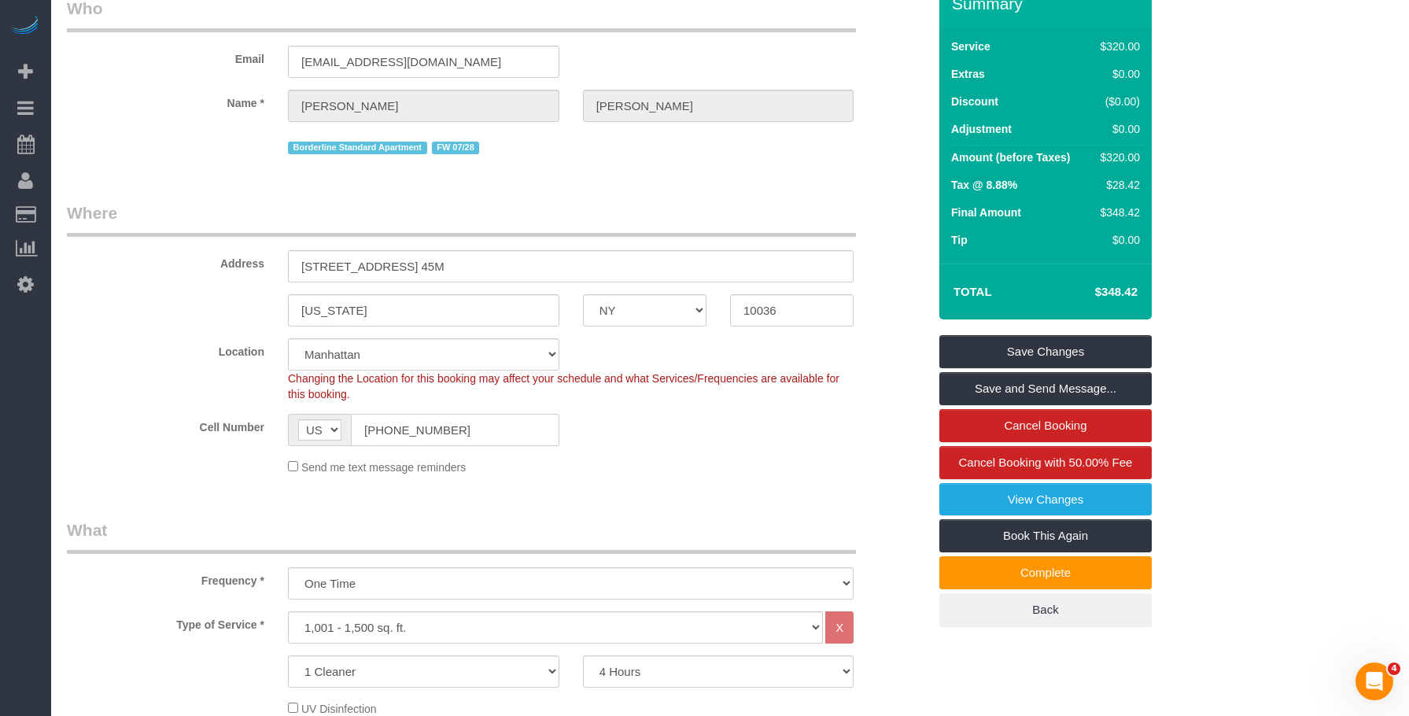
scroll to position [0, 0]
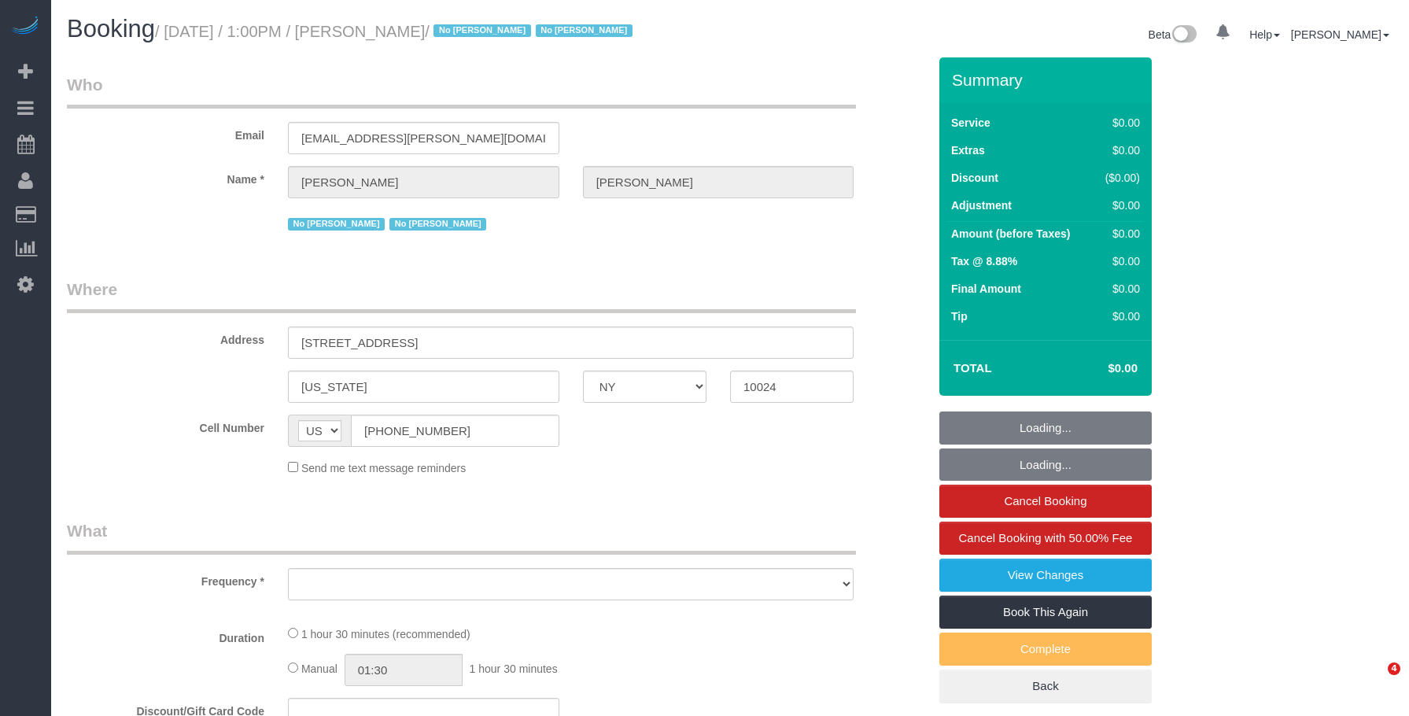
select select "NY"
select select "number:57"
select select "number:77"
select select "number:15"
select select "number:6"
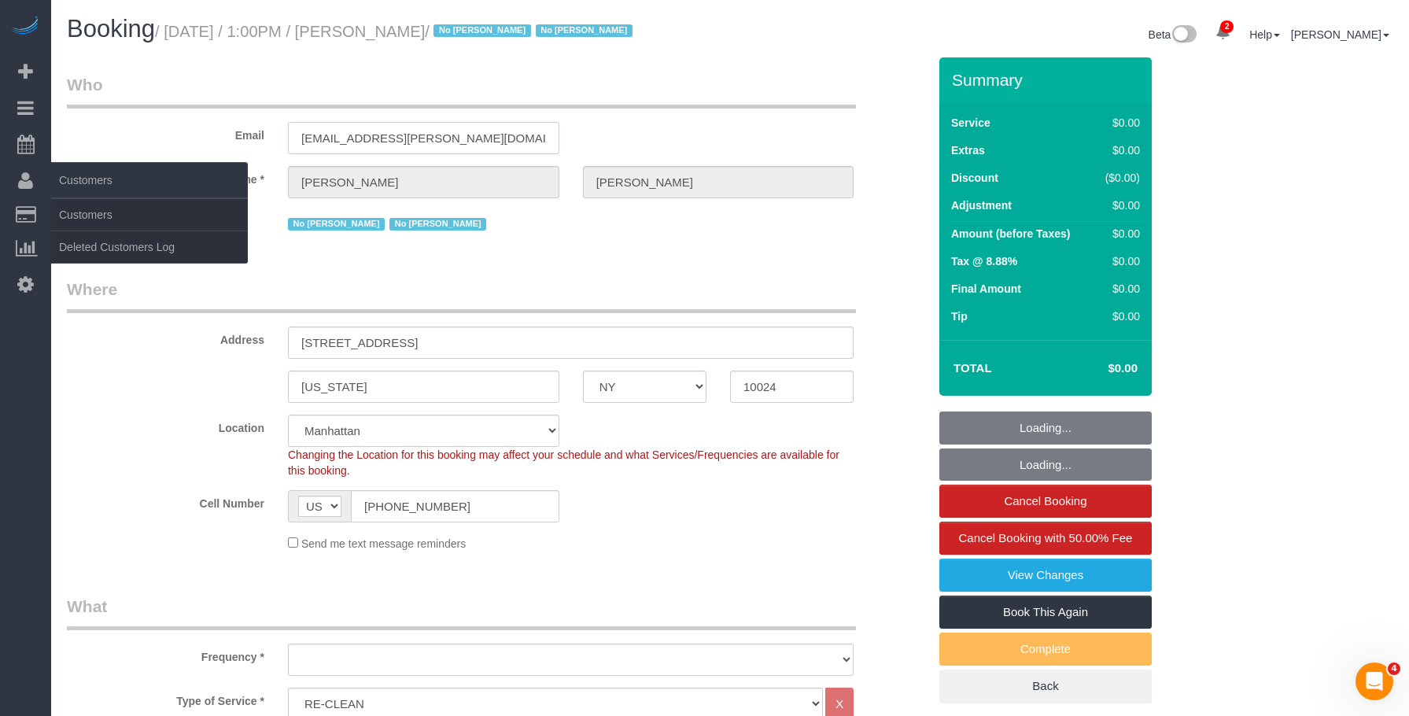
click at [159, 138] on div "Email [EMAIL_ADDRESS][PERSON_NAME][DOMAIN_NAME]" at bounding box center [497, 113] width 884 height 81
select select "object:1231"
select select "spot1"
select select "string:stripe-pm_1Rguhq4VGloSiKo7JLqEDpVT"
click at [93, 210] on link "Customers" at bounding box center [149, 214] width 197 height 31
